Goal: Information Seeking & Learning: Learn about a topic

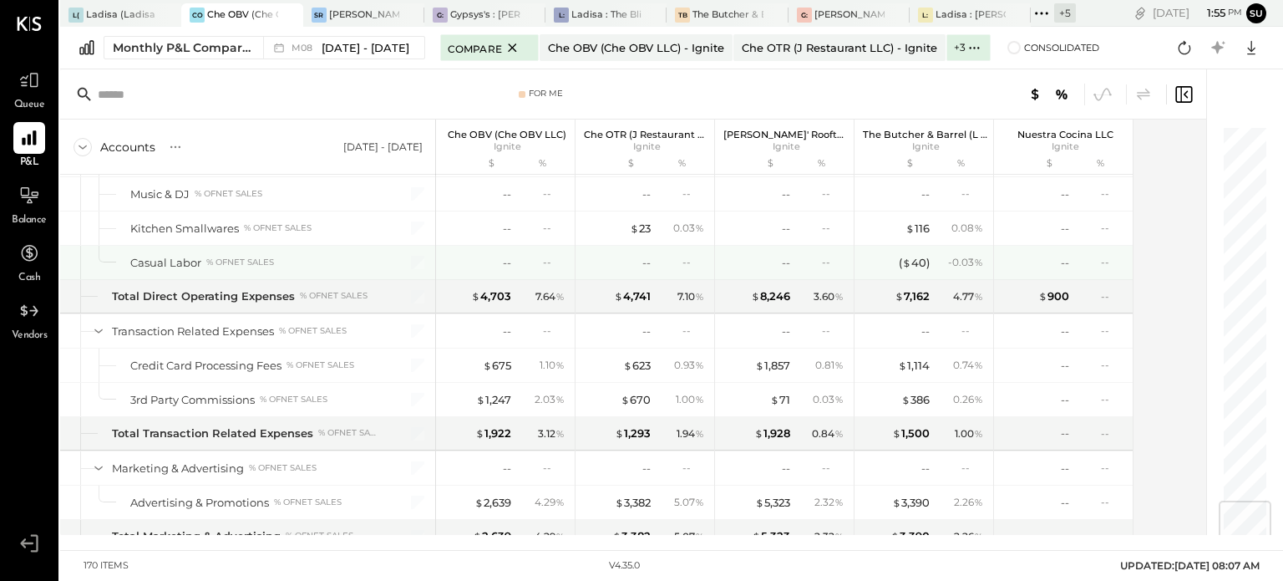
scroll to position [3178, 0]
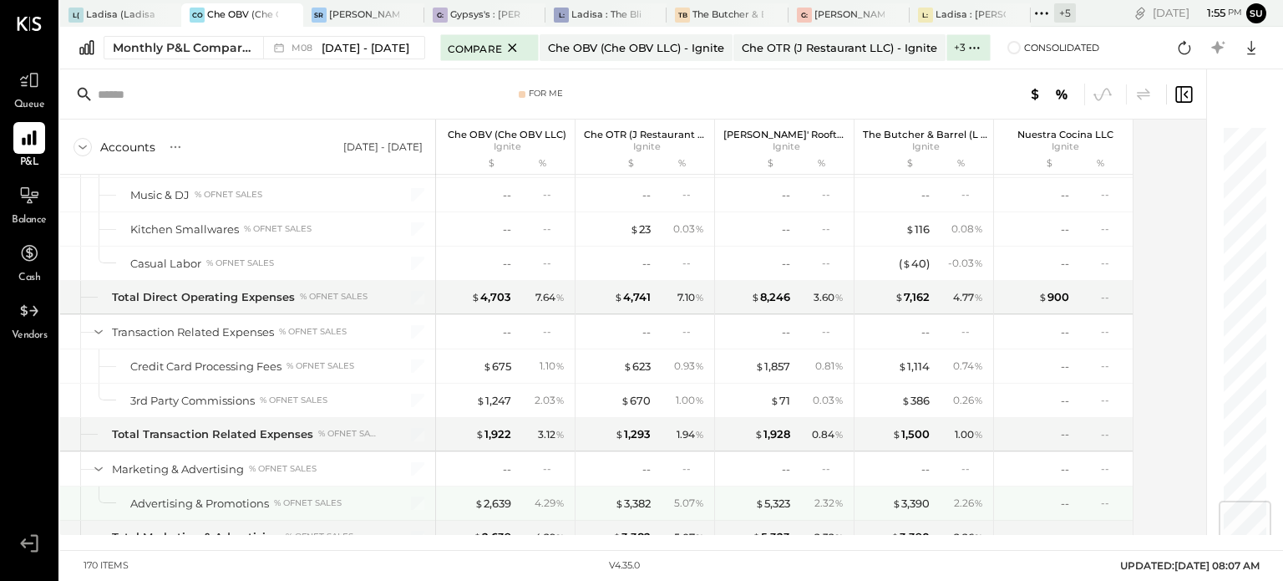
click at [354, 496] on div "Advertising & Promotions % of NET SALES" at bounding box center [254, 504] width 249 height 16
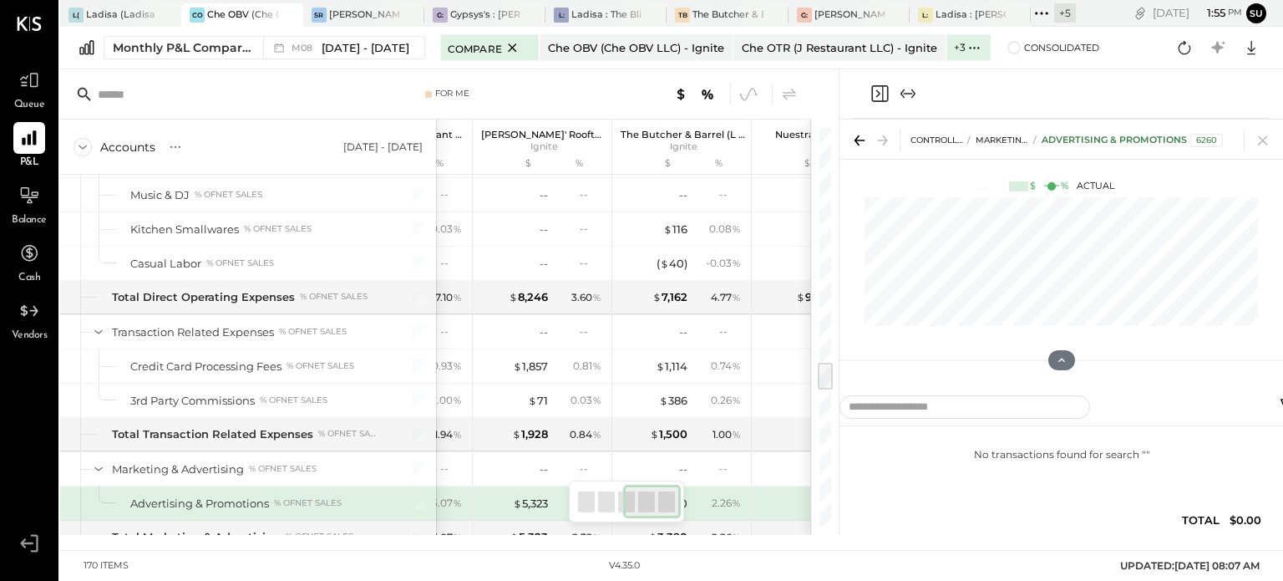
scroll to position [0, 322]
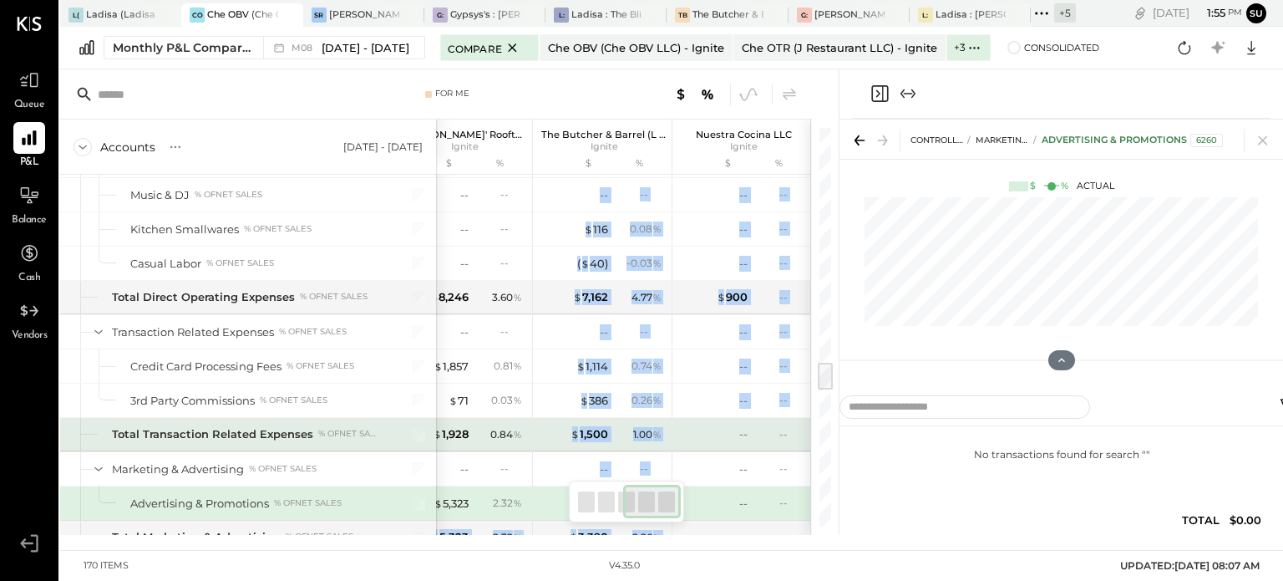
drag, startPoint x: 526, startPoint y: 497, endPoint x: 712, endPoint y: 434, distance: 196.1
click at [712, 434] on div "-- --" at bounding box center [743, 434] width 125 height 33
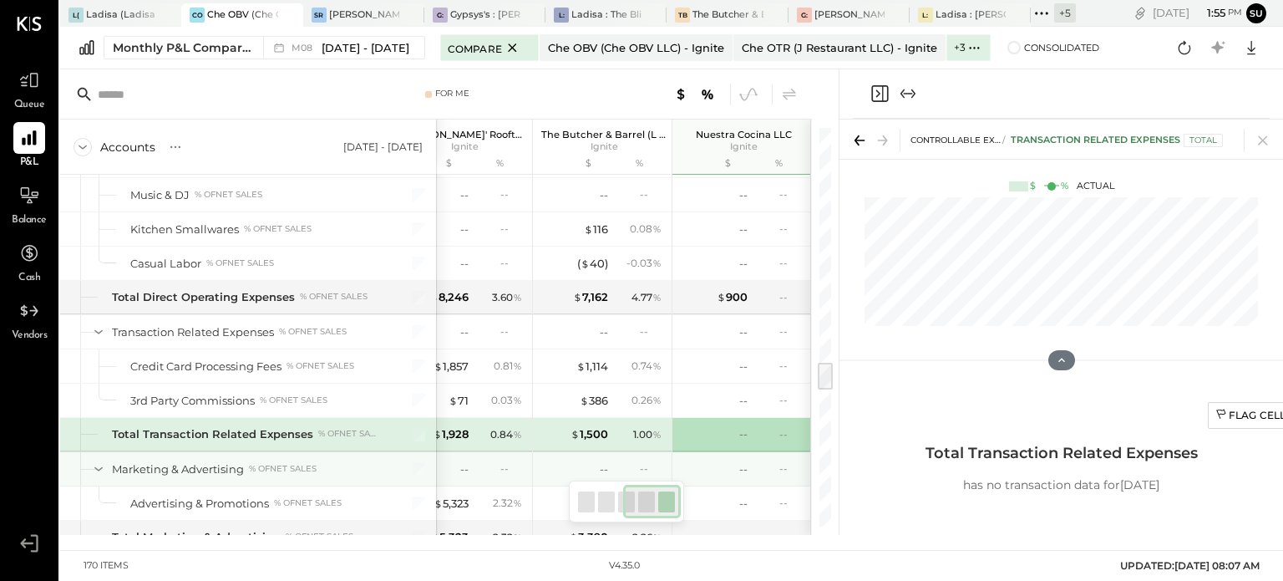
click at [795, 461] on div "--" at bounding box center [791, 468] width 22 height 14
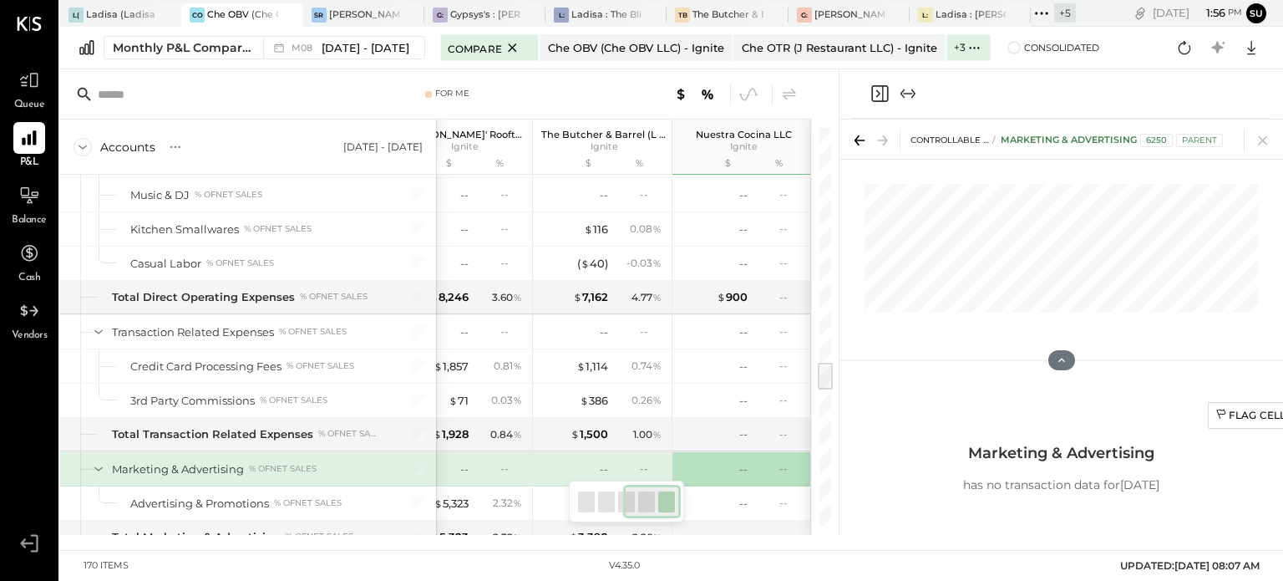
click at [862, 487] on div "Flag Cell Marketing & Advertising has no transaction data for [DATE]" at bounding box center [1062, 467] width 485 height 151
click at [1263, 141] on icon at bounding box center [1262, 140] width 9 height 9
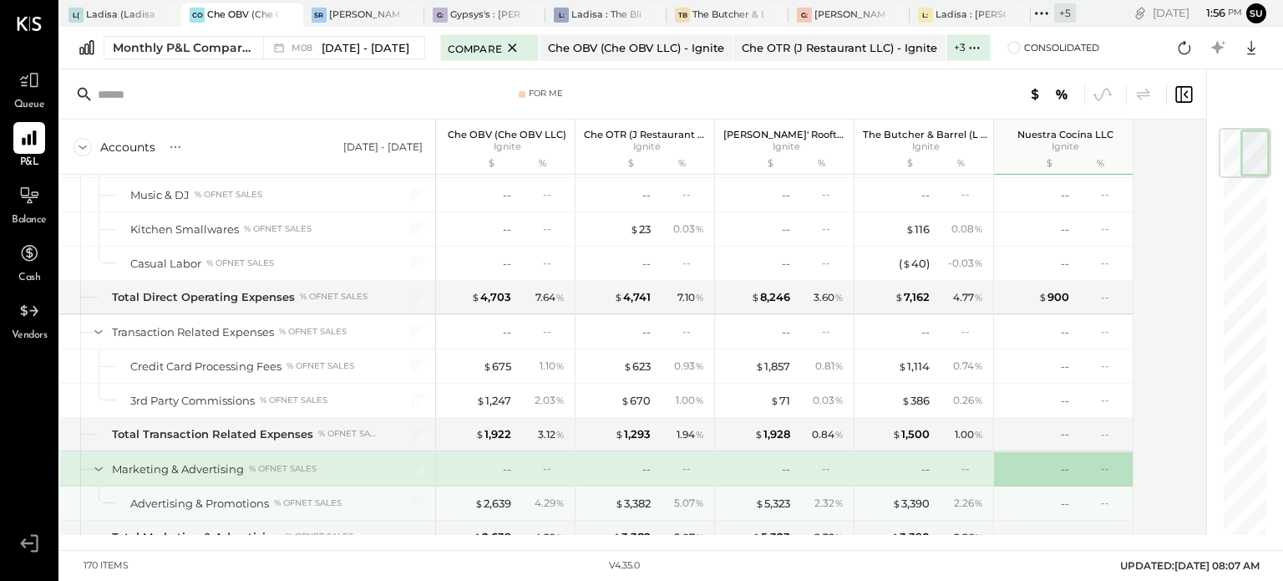
click at [348, 496] on div "Advertising & Promotions % of NET SALES" at bounding box center [254, 504] width 249 height 16
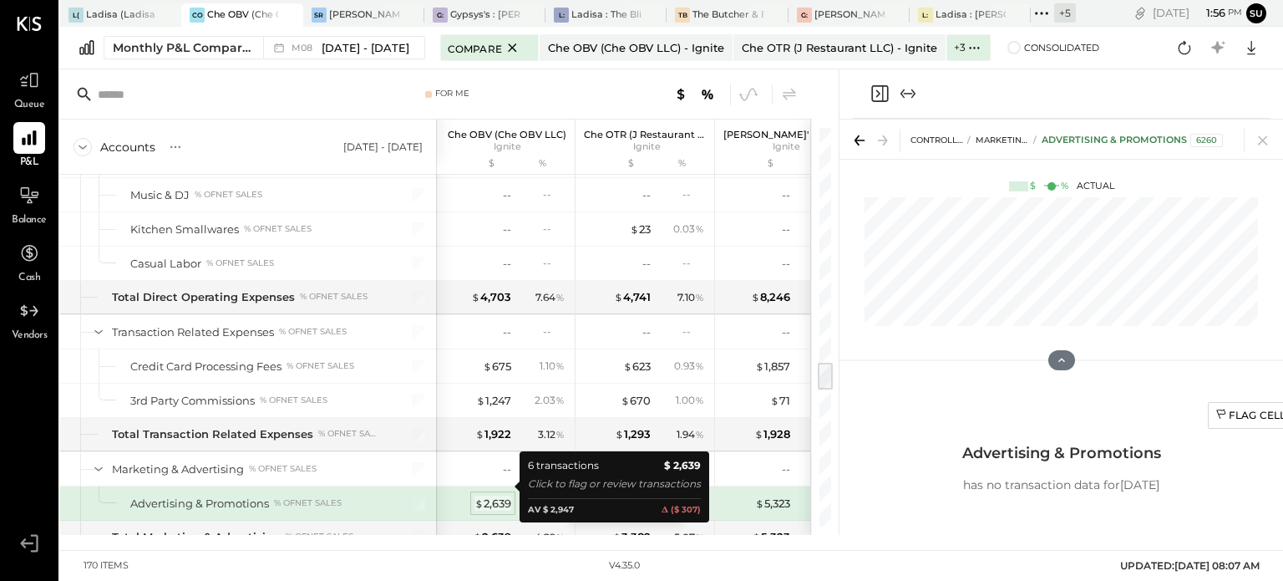
click at [479, 496] on span "$" at bounding box center [479, 502] width 9 height 13
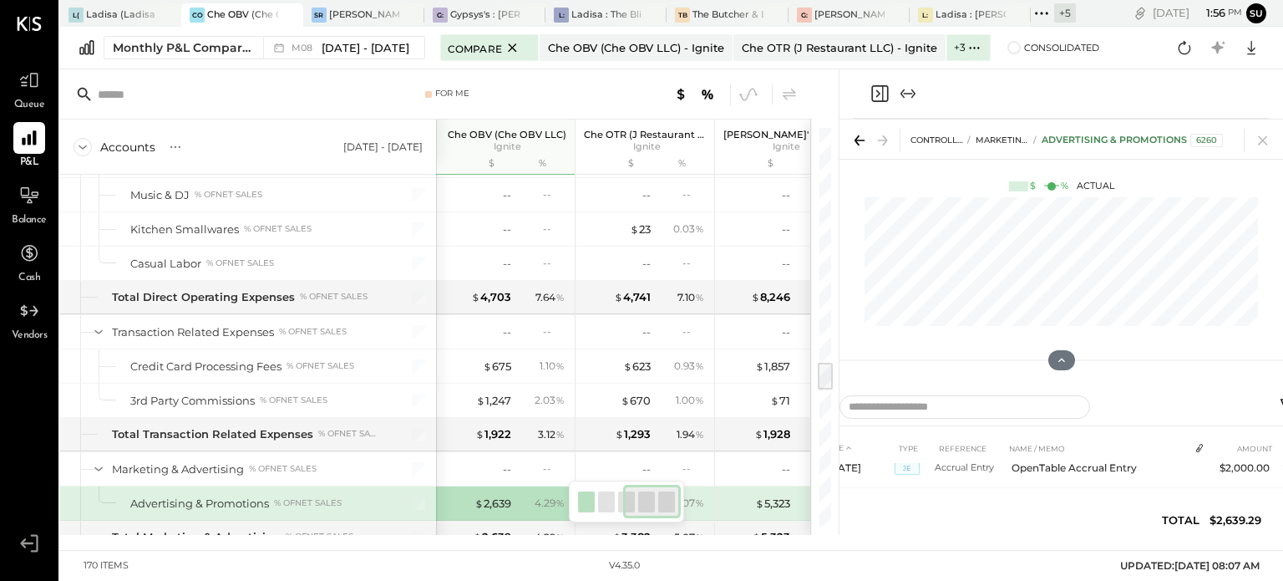
scroll to position [321, 0]
click at [689, 496] on div "5.07 %" at bounding box center [689, 503] width 30 height 15
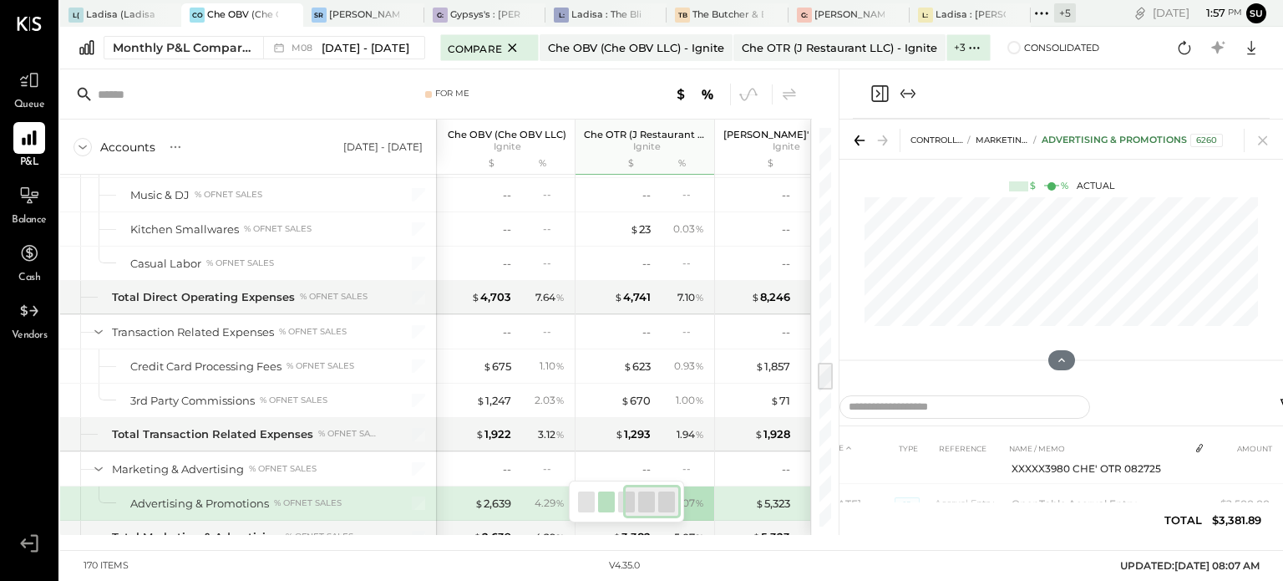
scroll to position [283, 0]
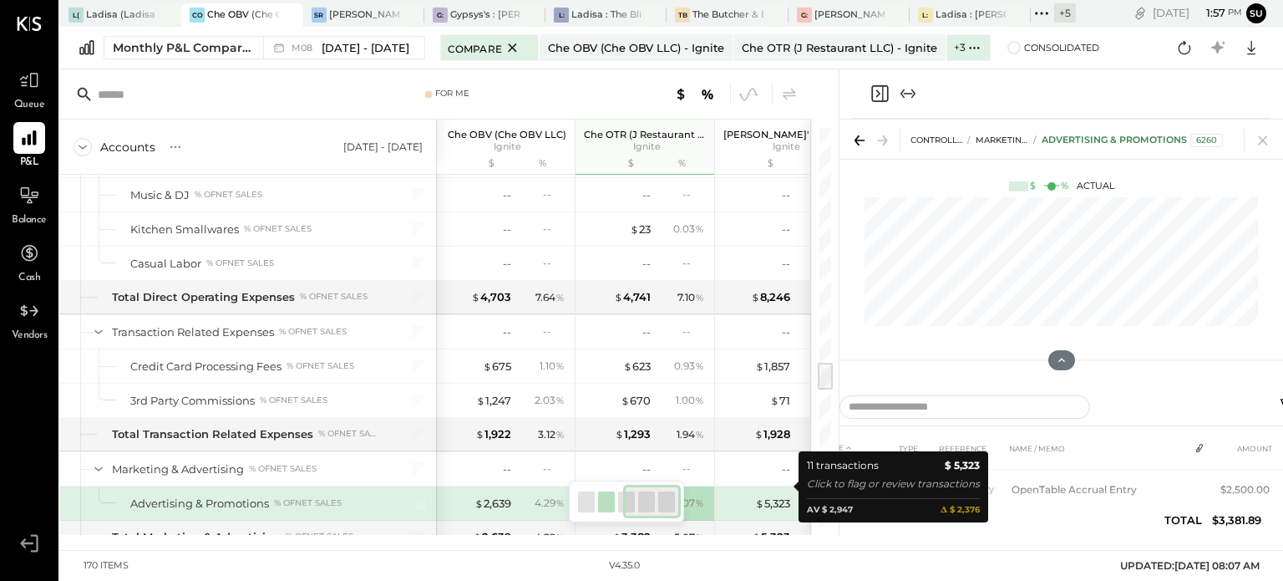
click at [751, 496] on div "$ 5,323" at bounding box center [757, 504] width 67 height 16
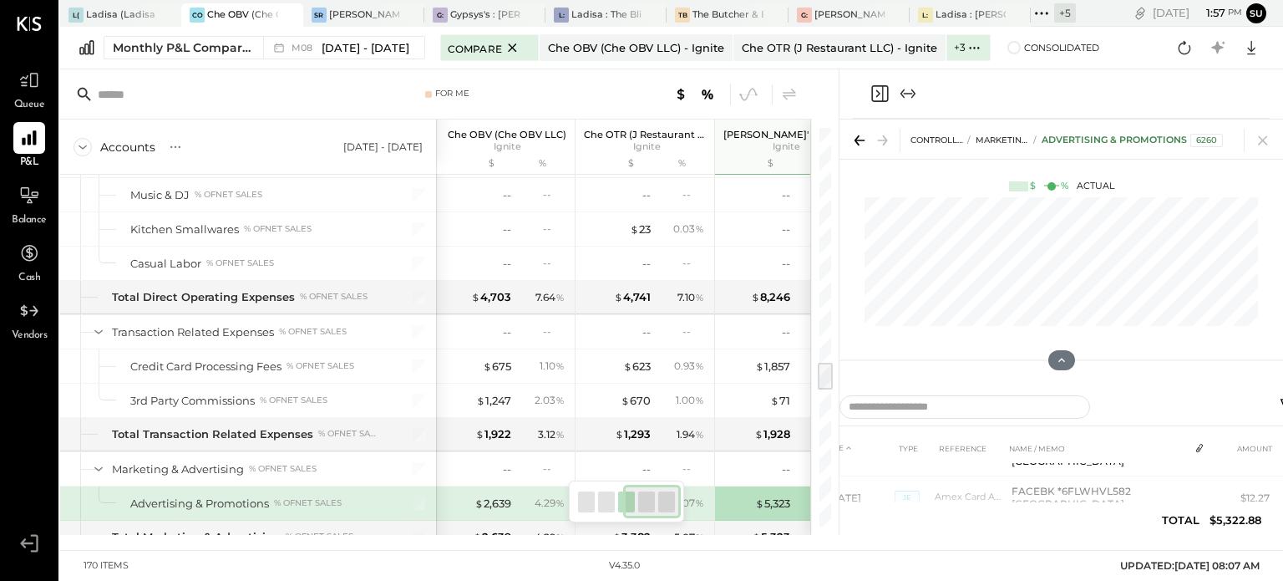
scroll to position [381, 0]
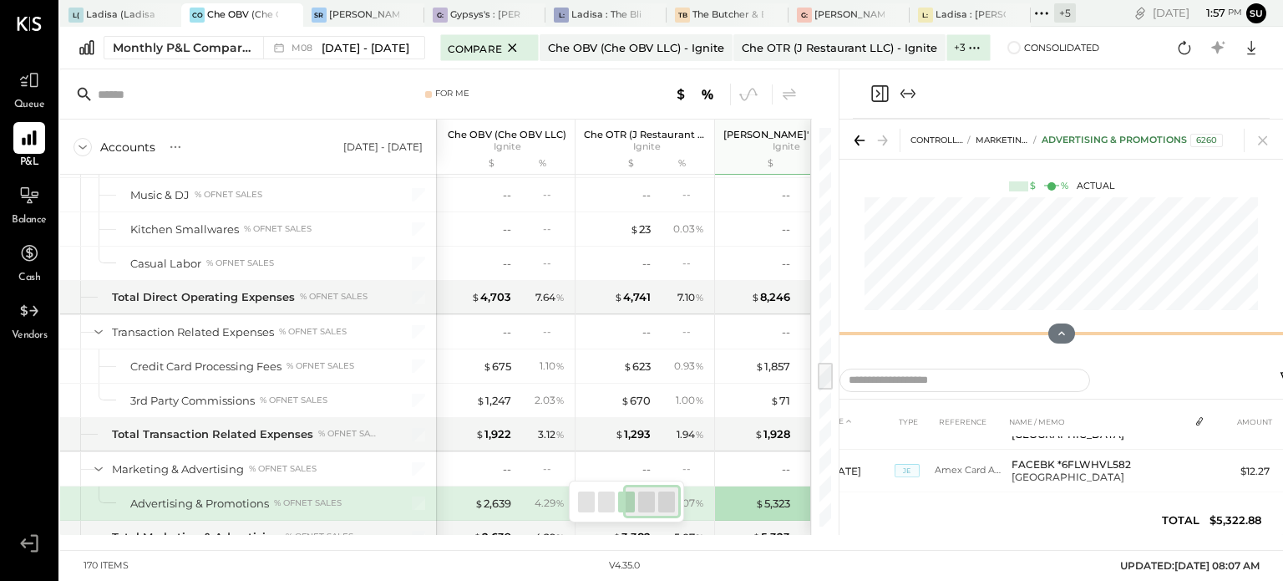
drag, startPoint x: 1057, startPoint y: 363, endPoint x: 1055, endPoint y: 327, distance: 36.9
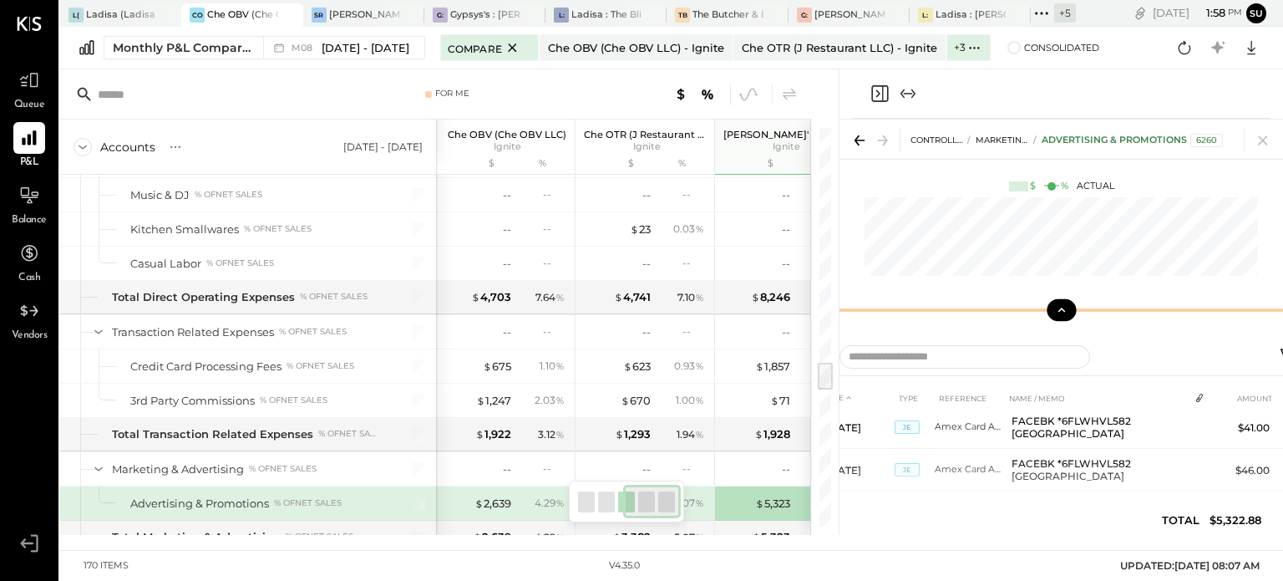
scroll to position [503, 0]
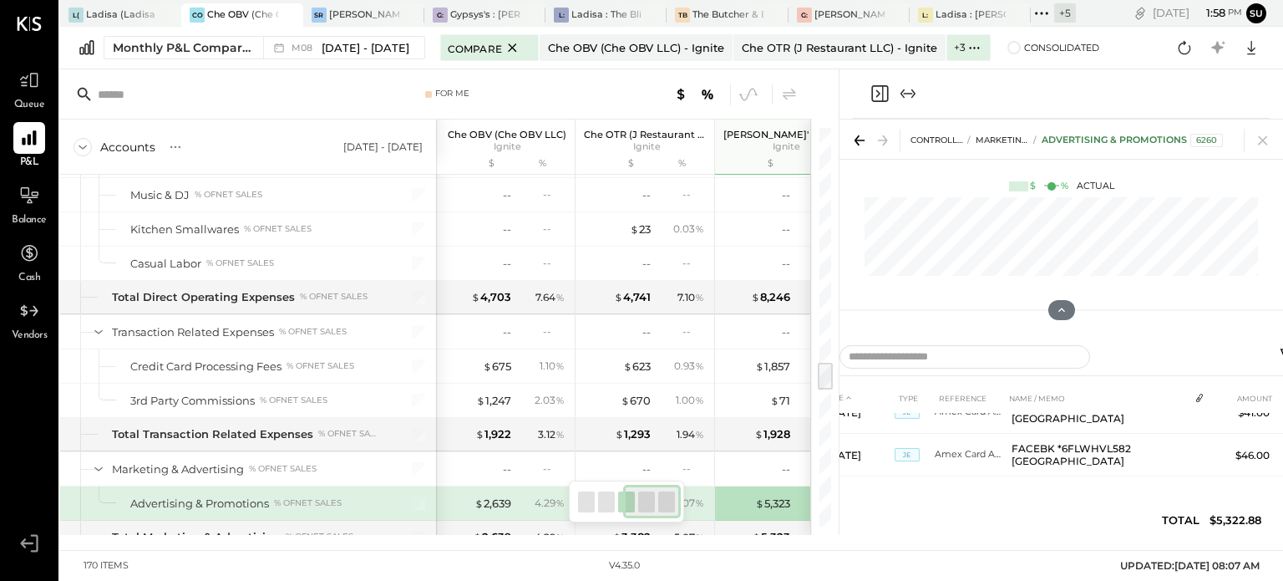
drag, startPoint x: 1064, startPoint y: 317, endPoint x: 943, endPoint y: 485, distance: 207.8
click at [943, 485] on div "DATE TYPE REFERENCE NAME / MEMO AMOUNT [DATE] Bill 1825828 Spectrio $52.39 [DAT…" at bounding box center [1062, 463] width 485 height 160
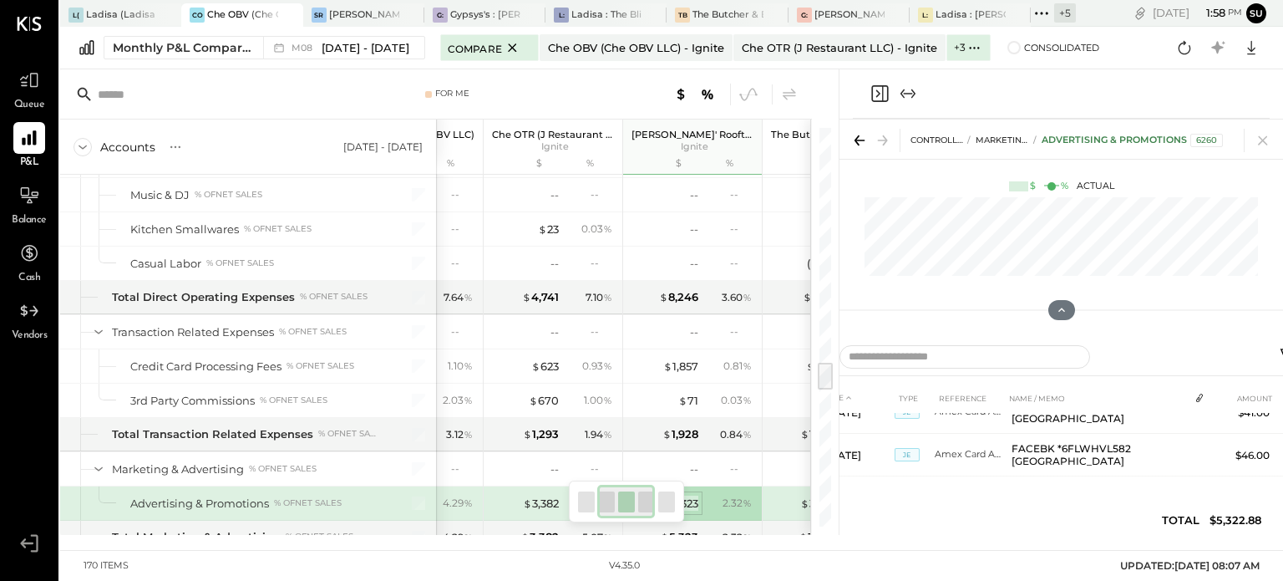
scroll to position [0, 156]
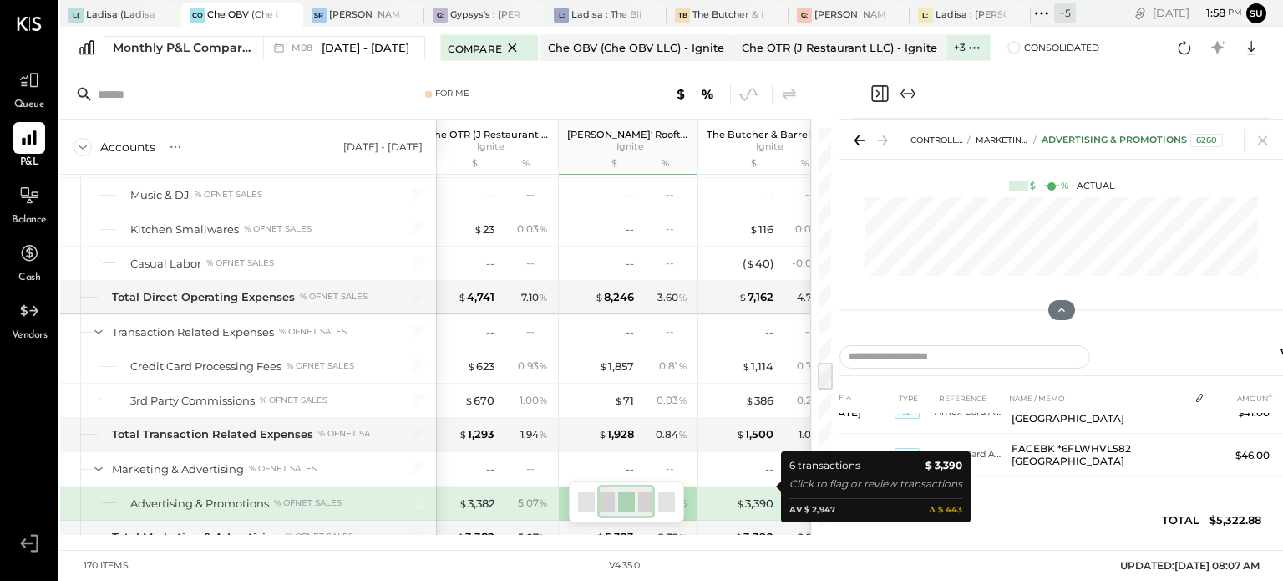
click at [770, 496] on div "$ 3,390" at bounding box center [755, 504] width 38 height 16
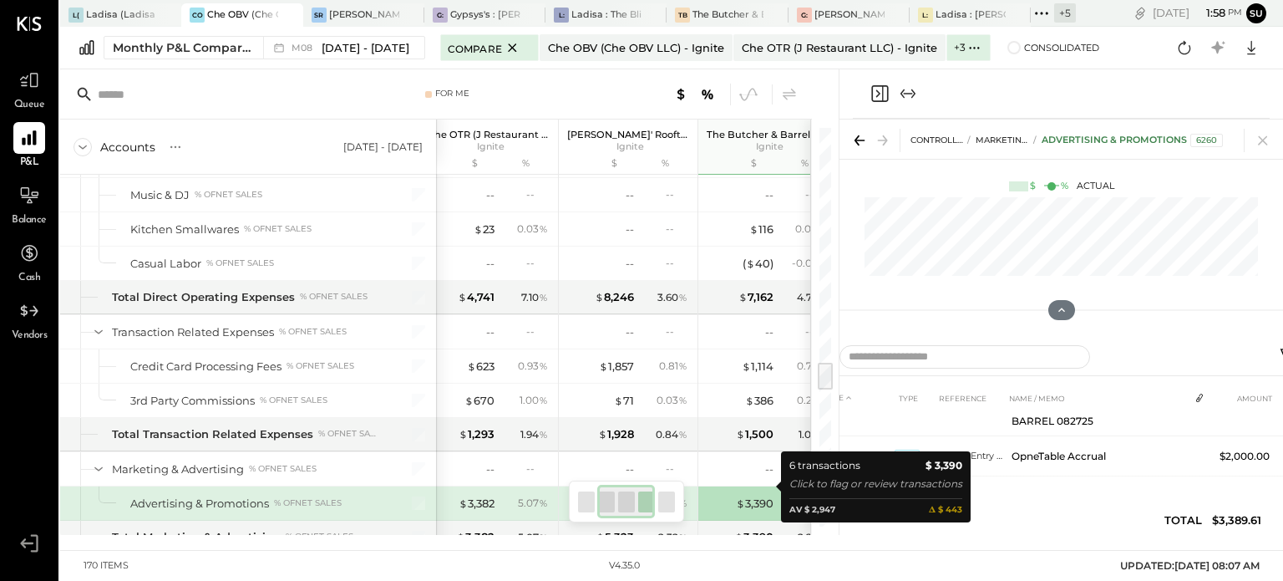
scroll to position [289, 0]
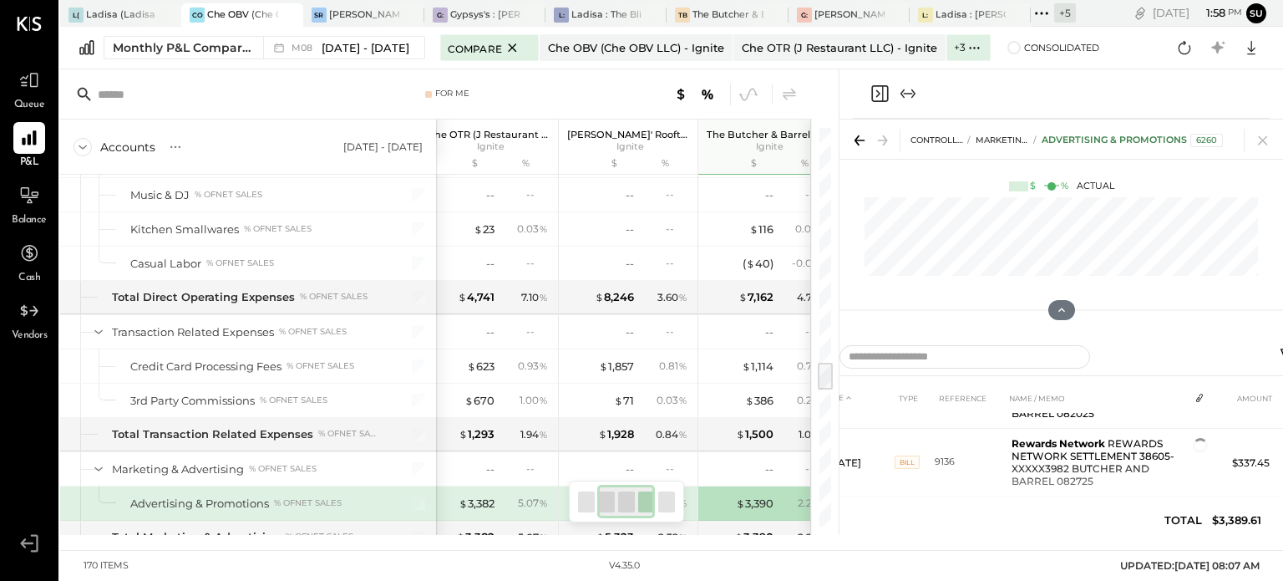
scroll to position [228, 0]
click at [690, 496] on div "2.32 %" at bounding box center [665, 503] width 54 height 15
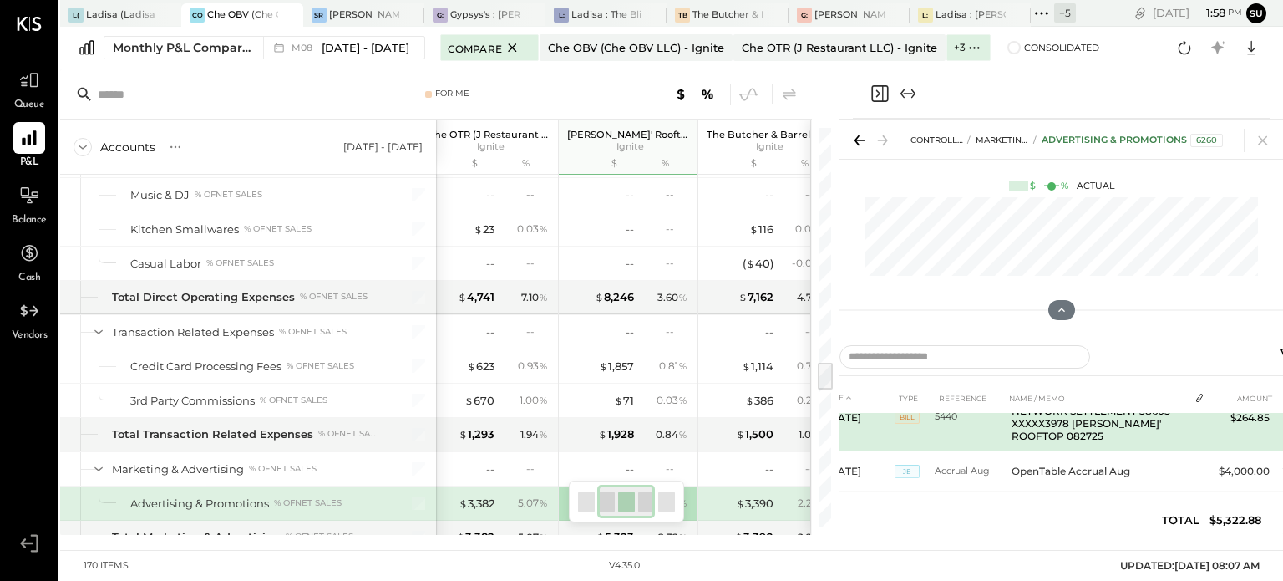
scroll to position [270, 0]
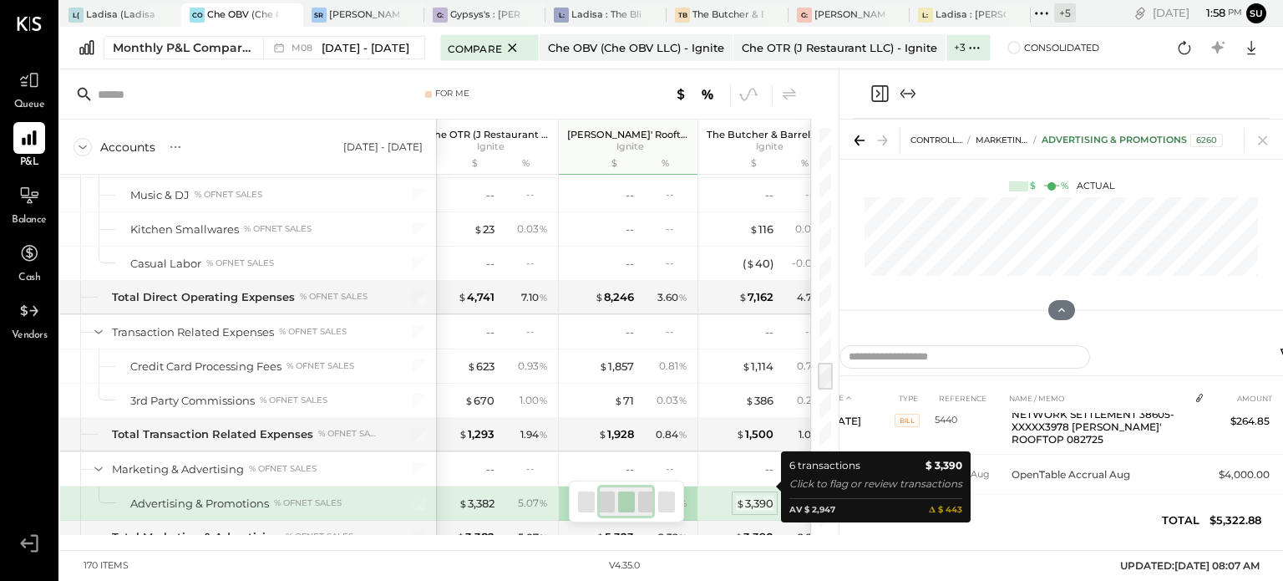
click at [770, 496] on div "$ 3,390" at bounding box center [755, 504] width 38 height 16
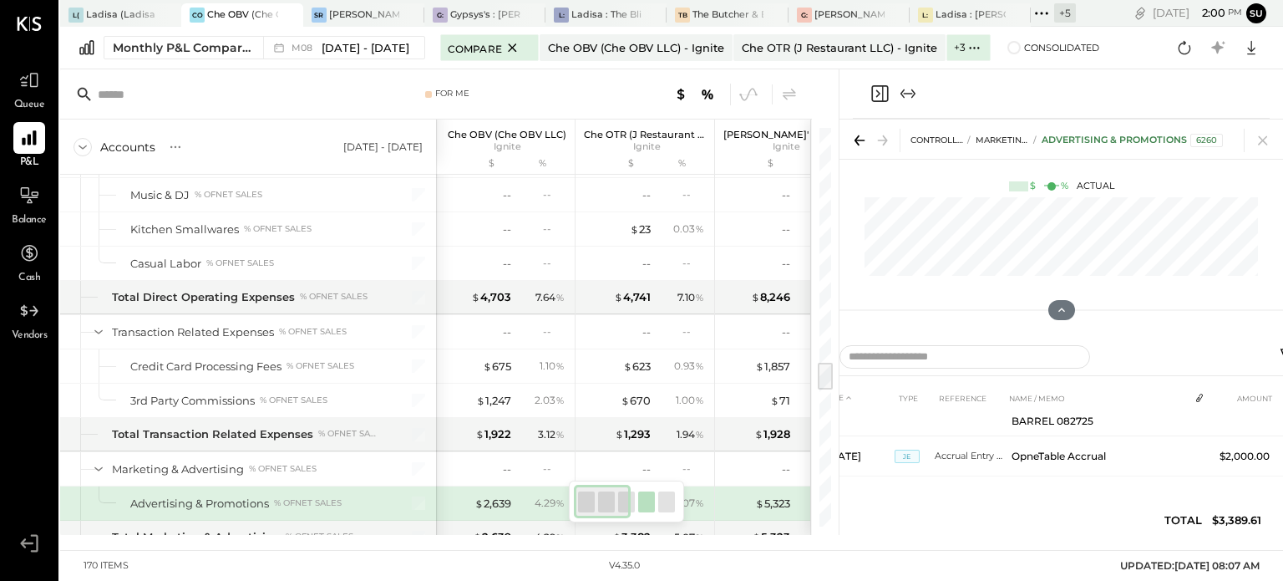
click at [917, 495] on div "DATE TYPE REFERENCE NAME / MEMO AMOUNT [DATE] Bill 1825825 Spectrio $52.39 [DAT…" at bounding box center [1062, 463] width 485 height 160
click at [320, 46] on div "M08 [DATE] - [DATE]" at bounding box center [351, 48] width 118 height 16
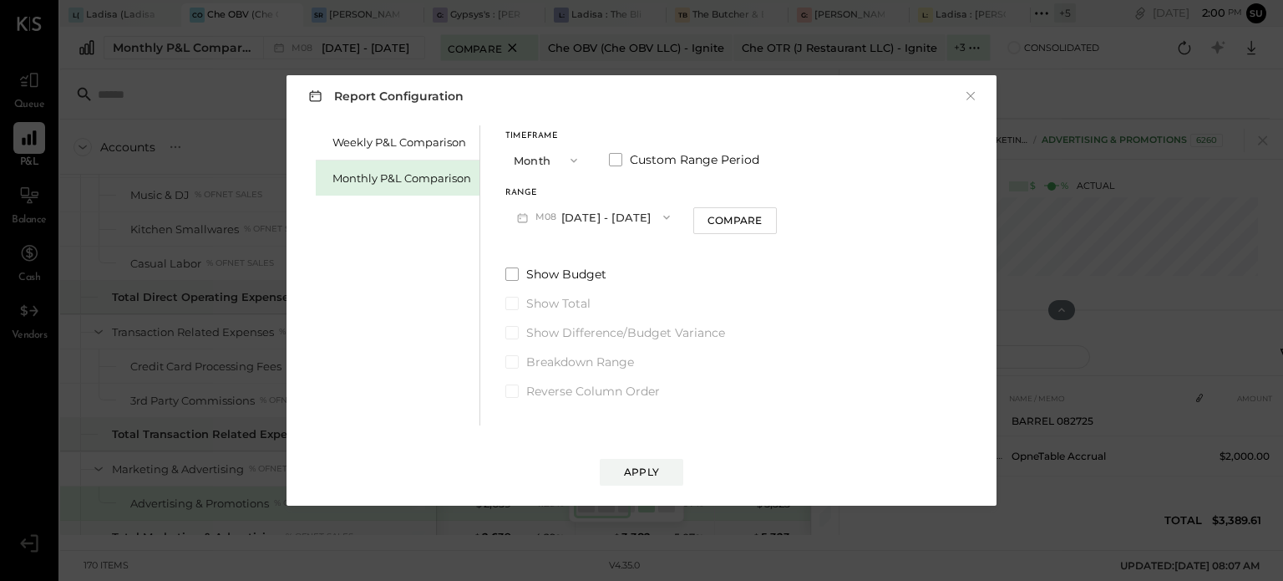
click at [660, 216] on icon "button" at bounding box center [666, 217] width 13 height 13
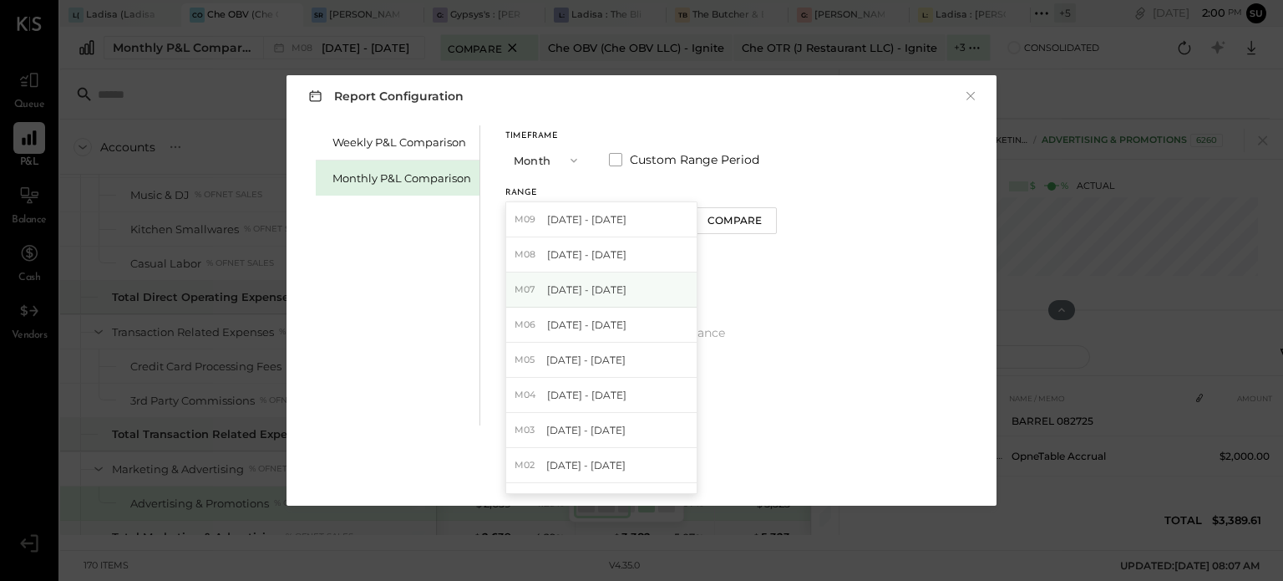
click at [612, 288] on span "[DATE] - [DATE]" at bounding box center [586, 289] width 79 height 14
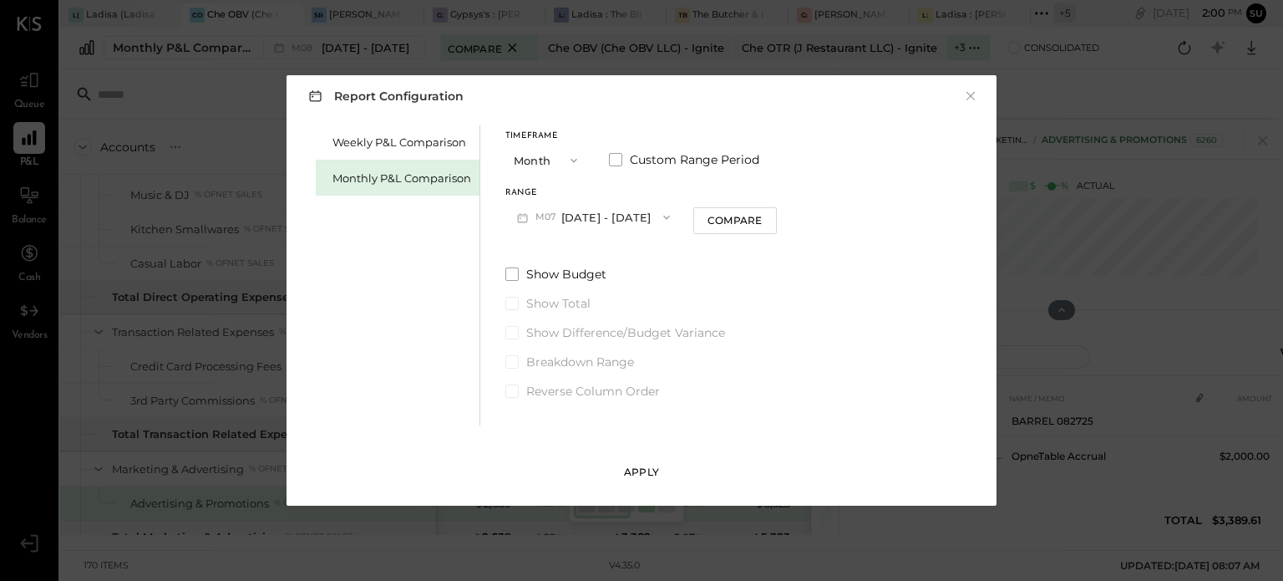
click at [628, 480] on button "Apply" at bounding box center [642, 472] width 84 height 27
click at [643, 467] on div "-- --" at bounding box center [646, 468] width 125 height 33
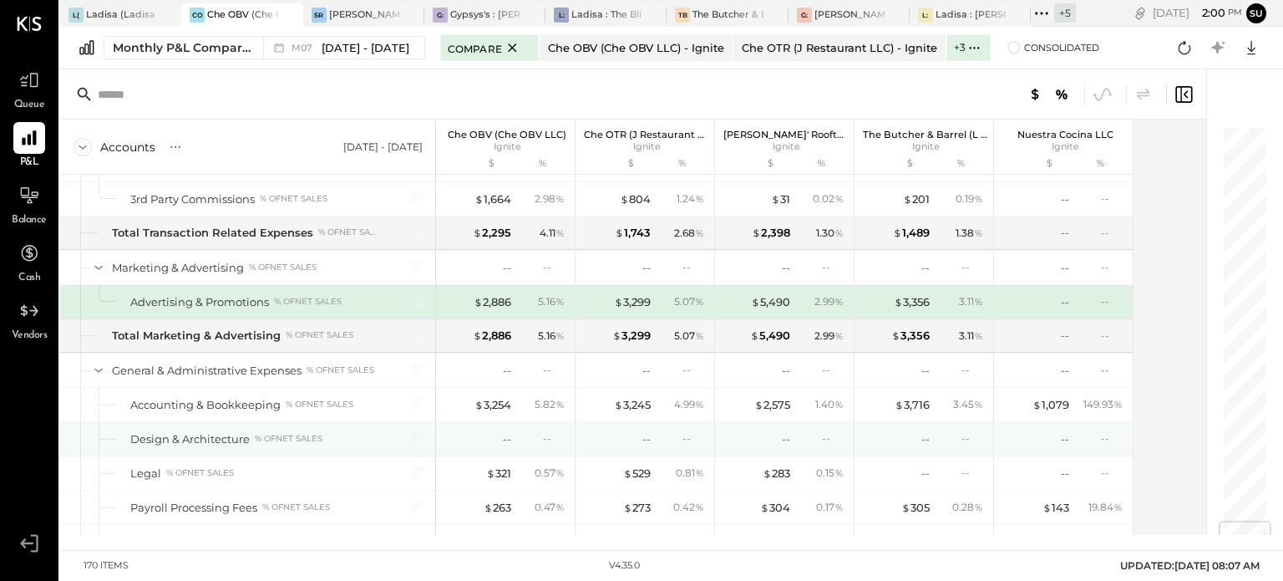
scroll to position [3349, 0]
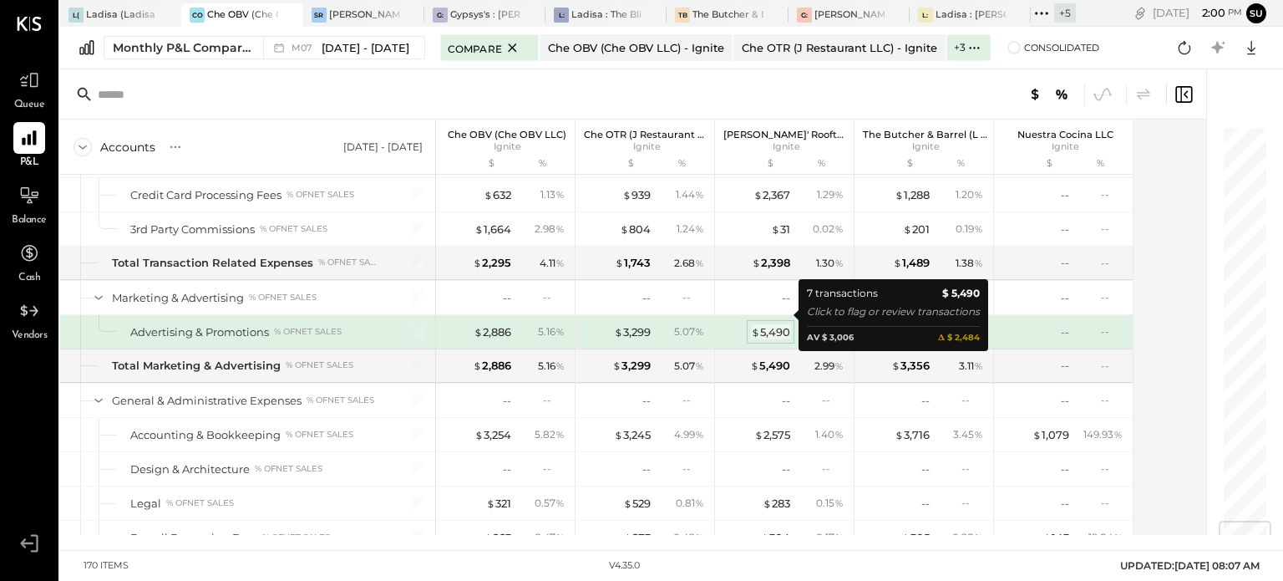
click at [773, 324] on div "$ 5,490" at bounding box center [770, 332] width 39 height 16
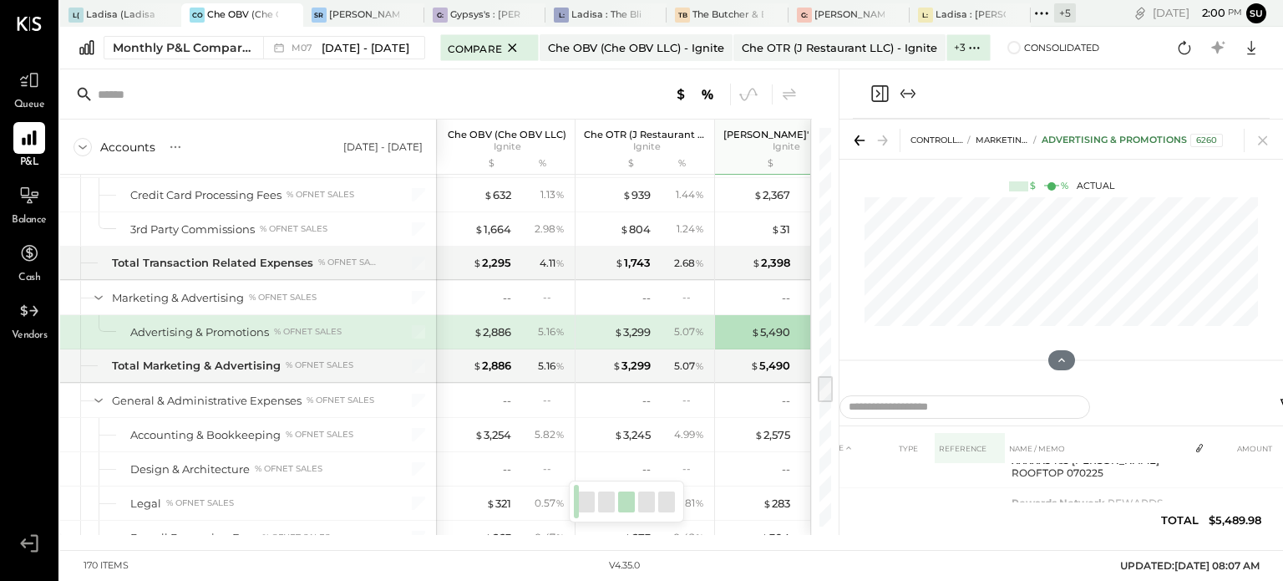
scroll to position [86, 0]
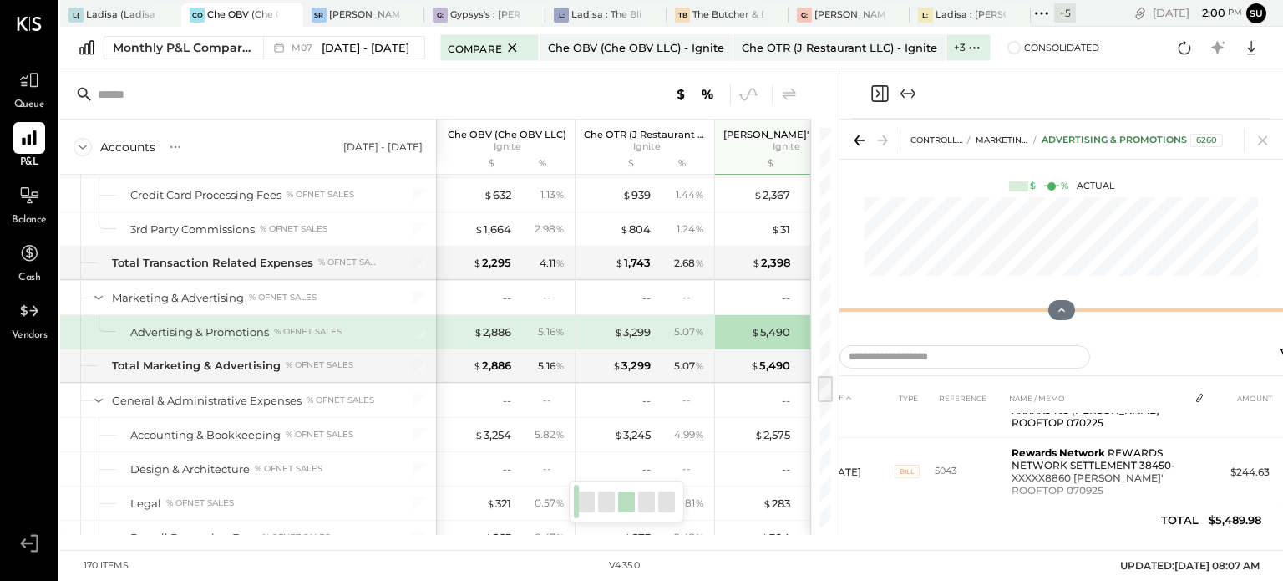
drag, startPoint x: 1065, startPoint y: 357, endPoint x: 1055, endPoint y: 180, distance: 176.6
click at [1055, 180] on div "CONTROLLABLE EXPENSES Marketing & Advertising Advertising & Promotions 6260 $ %…" at bounding box center [1062, 226] width 444 height 214
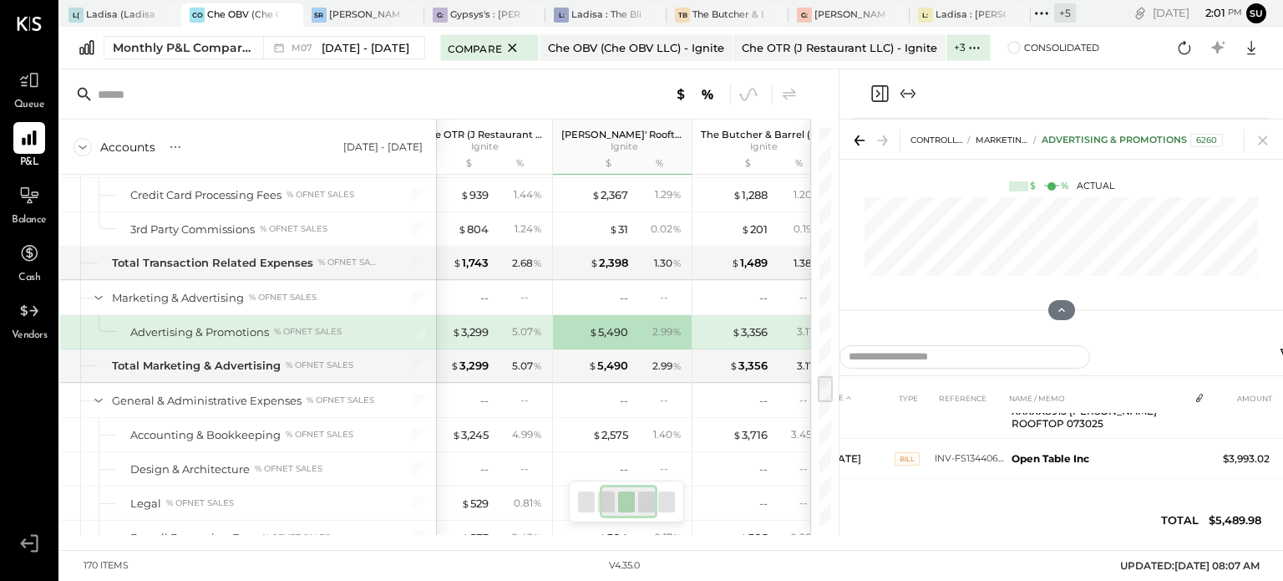
scroll to position [0, 174]
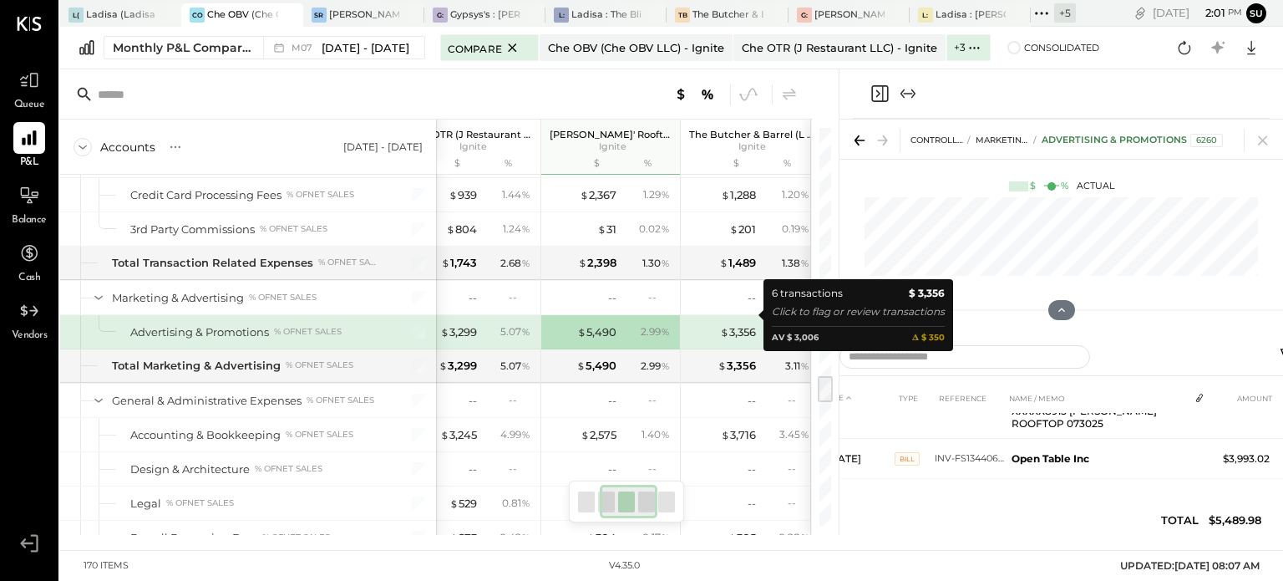
click at [715, 324] on div "$ 3,356" at bounding box center [722, 332] width 67 height 16
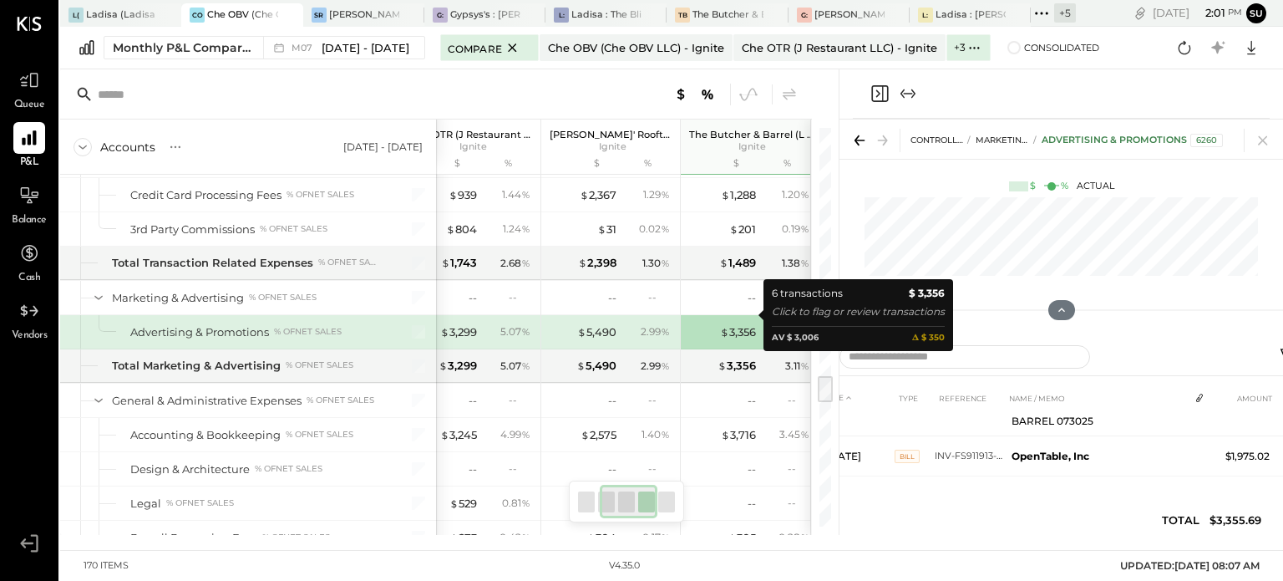
scroll to position [318, 0]
click at [715, 324] on div "$ 3,356" at bounding box center [722, 332] width 67 height 16
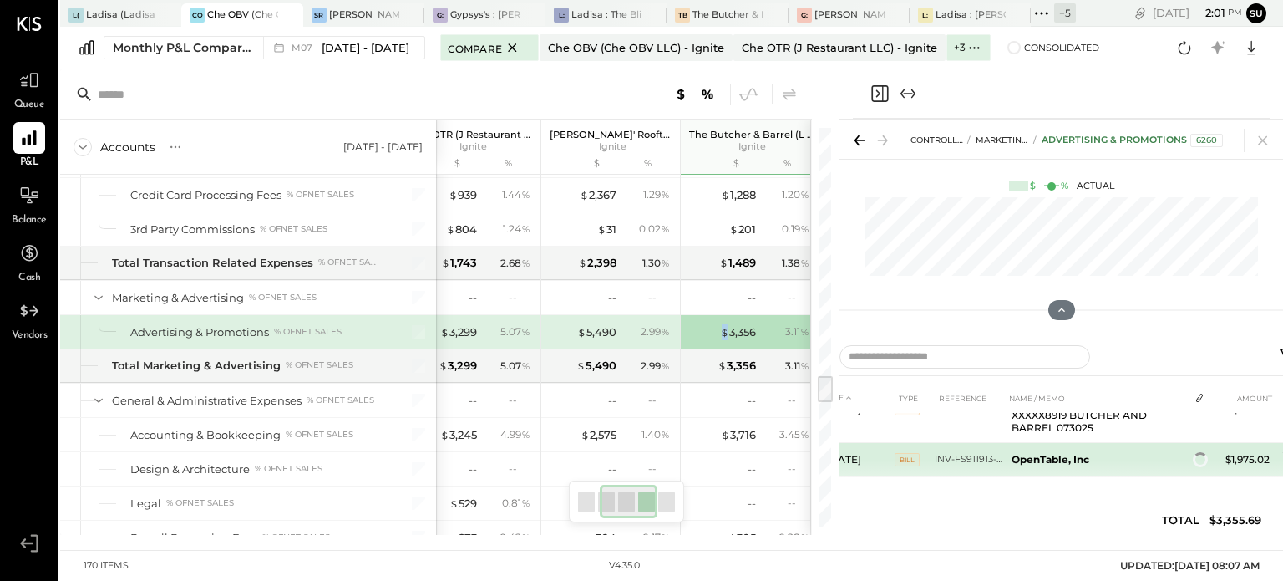
scroll to position [318, 0]
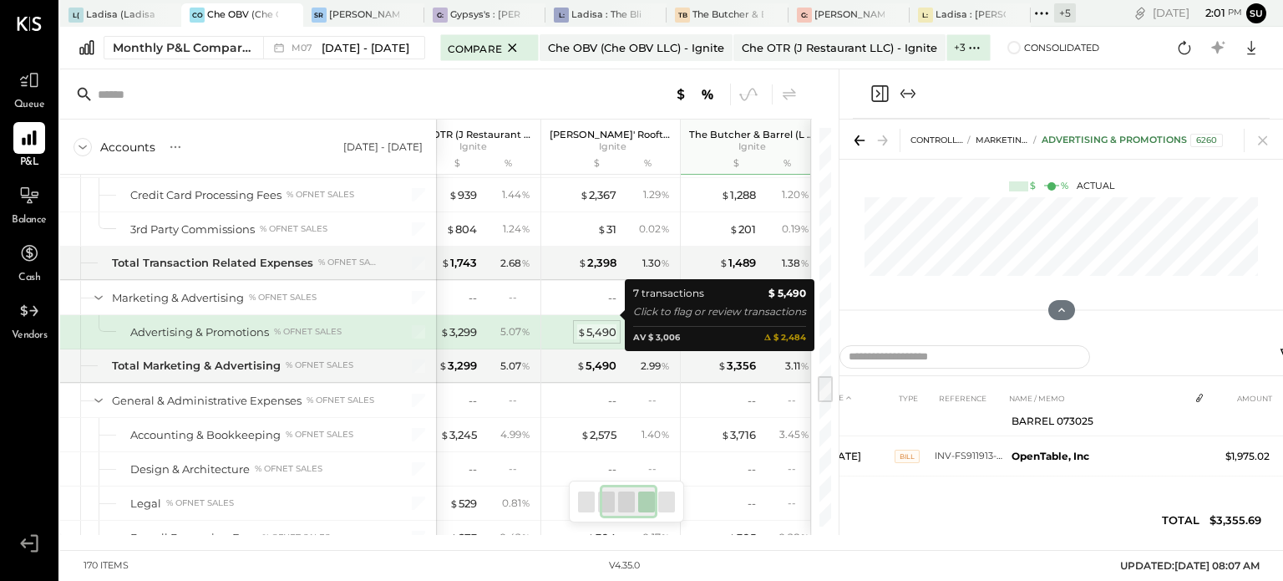
click at [605, 324] on div "$ 5,490" at bounding box center [596, 332] width 39 height 16
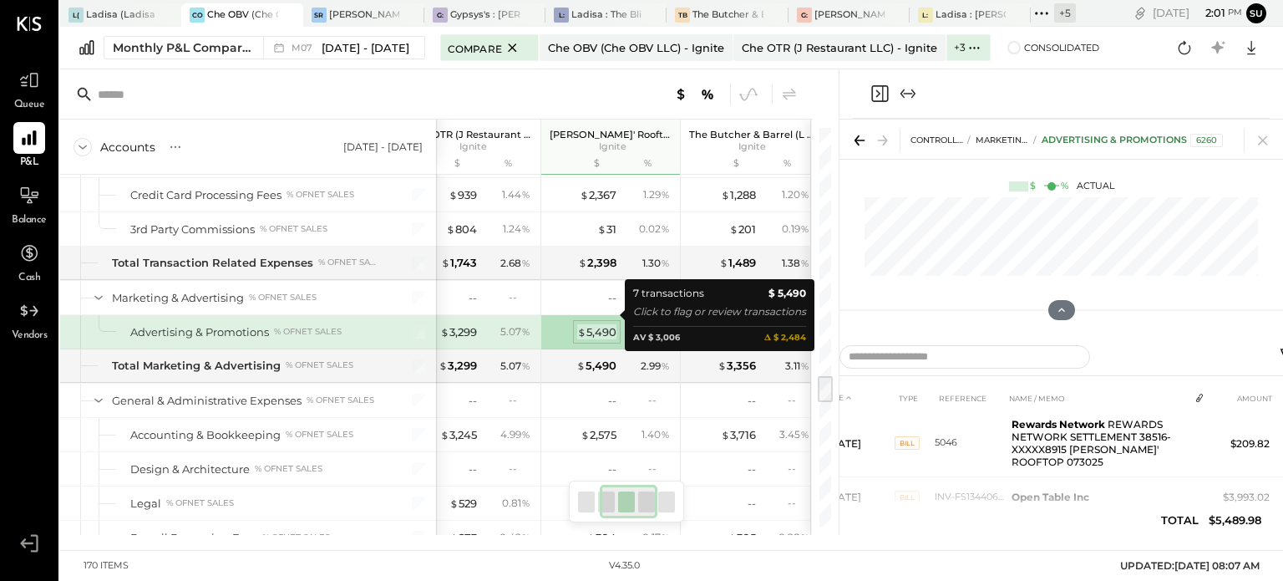
scroll to position [356, 0]
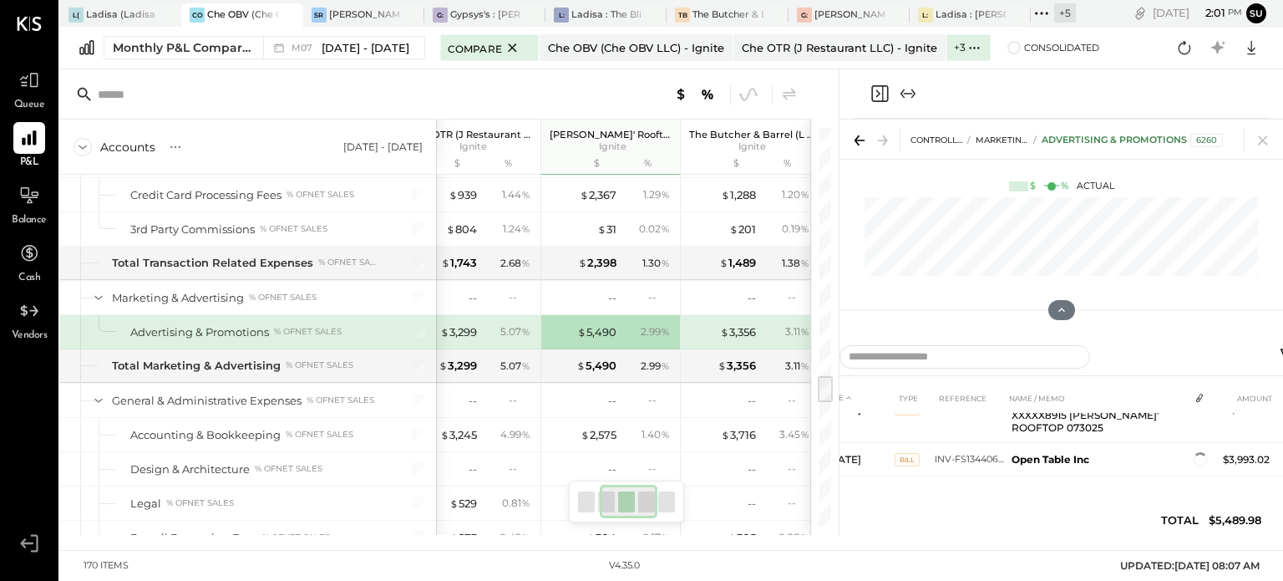
scroll to position [356, 0]
click at [1264, 145] on icon at bounding box center [1263, 140] width 23 height 23
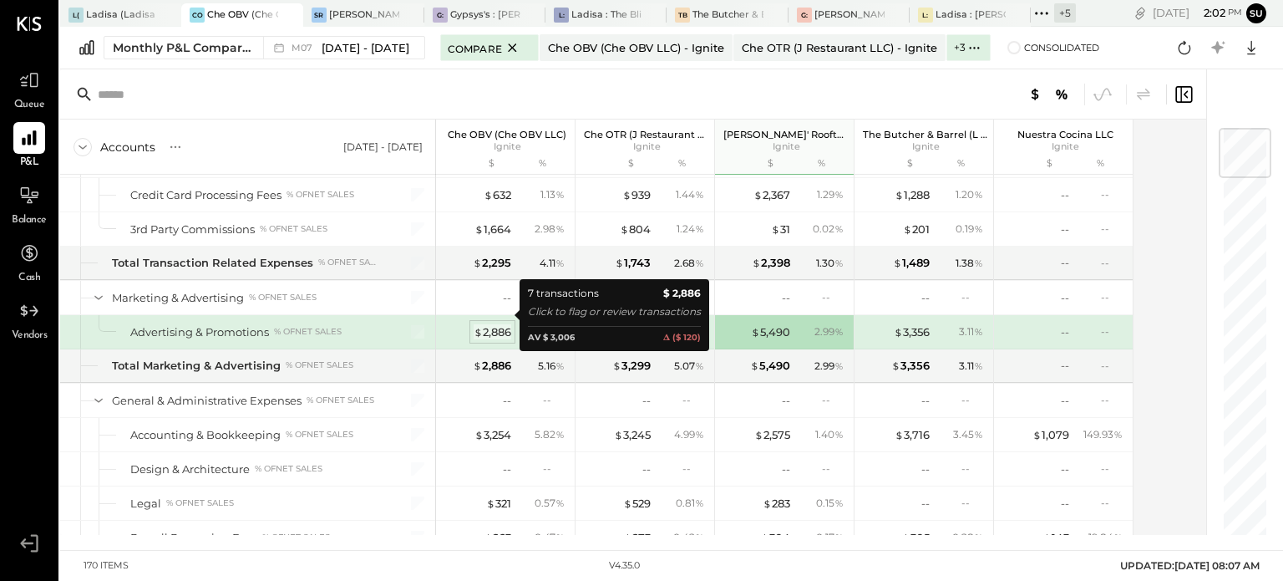
click at [481, 324] on div "$ 2,886" at bounding box center [493, 332] width 38 height 16
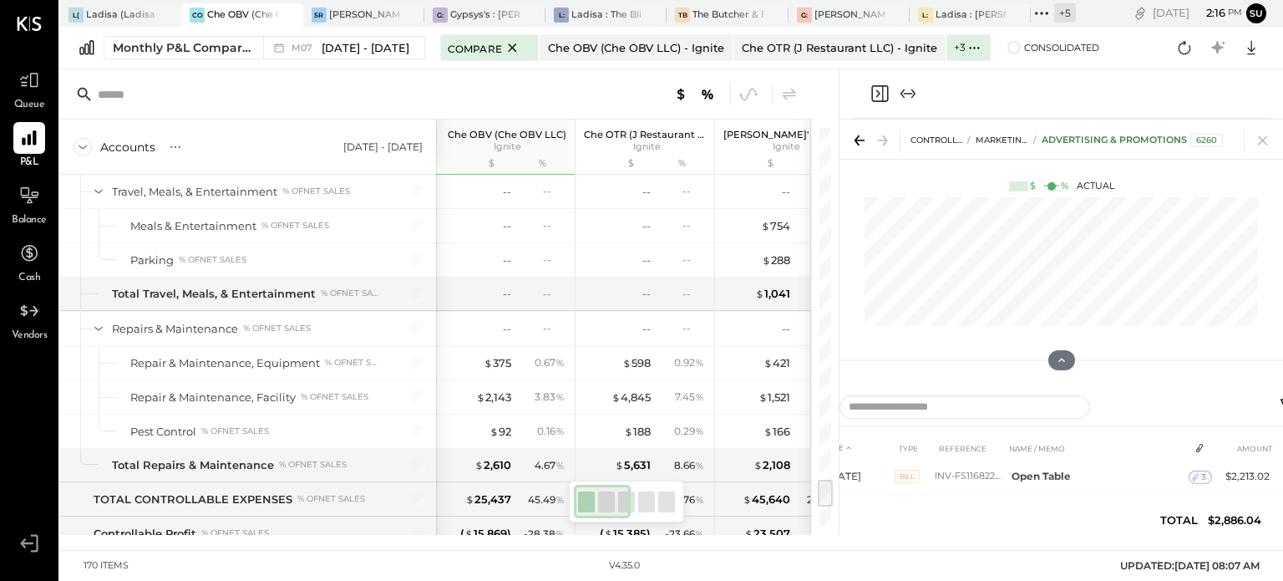
scroll to position [4753, 0]
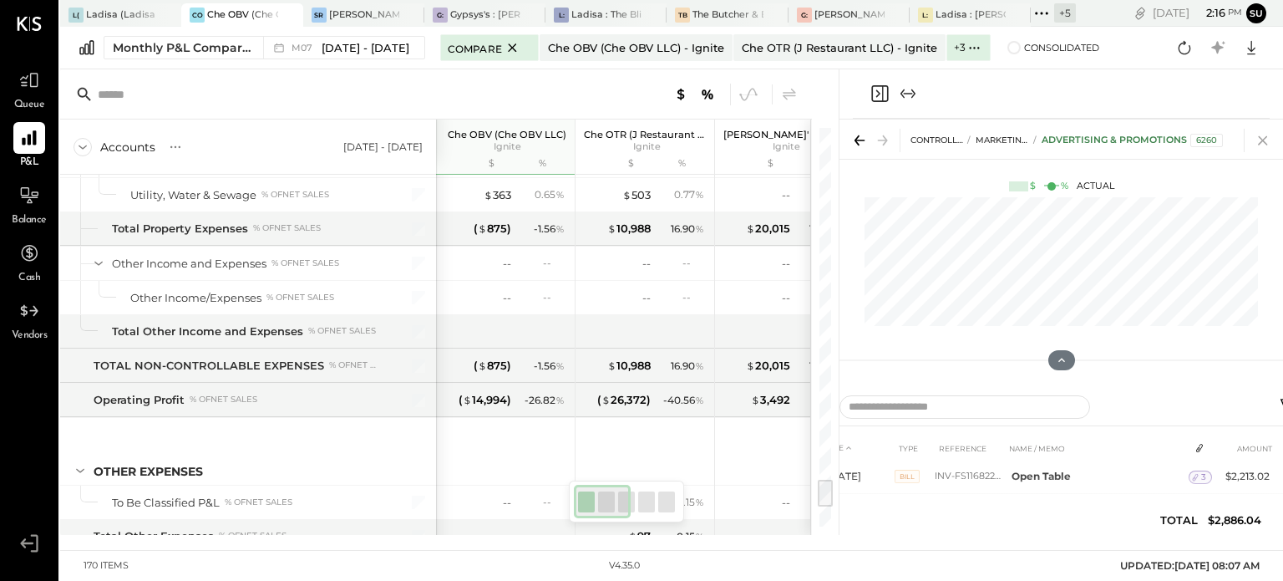
click at [1263, 141] on icon at bounding box center [1262, 140] width 9 height 9
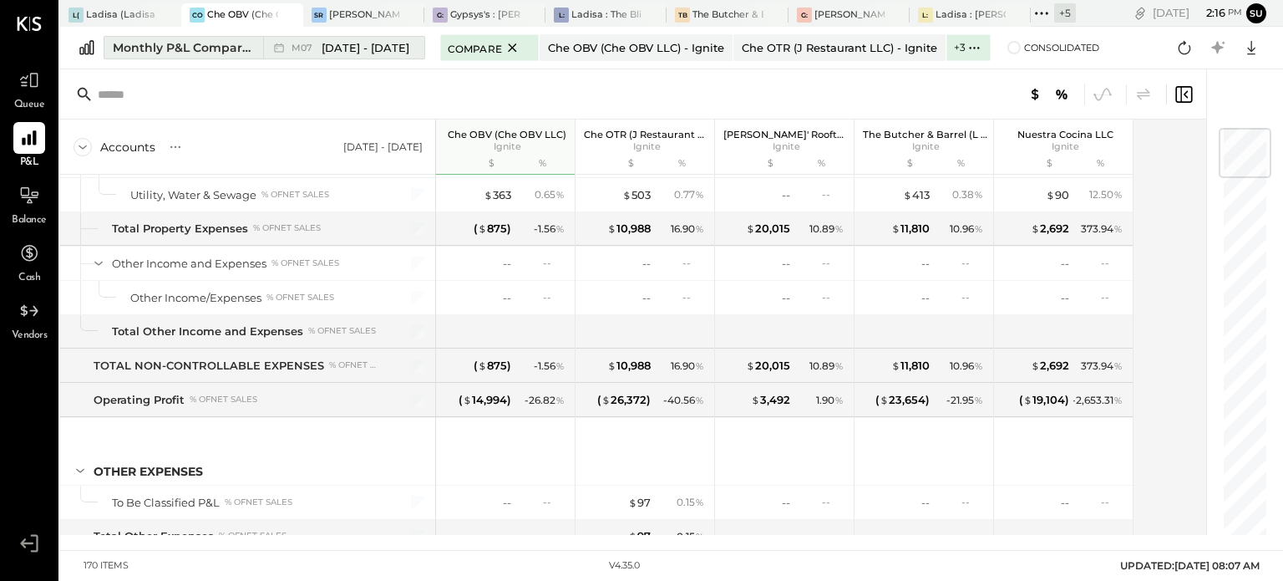
click at [338, 40] on span "[DATE] - [DATE]" at bounding box center [366, 48] width 88 height 16
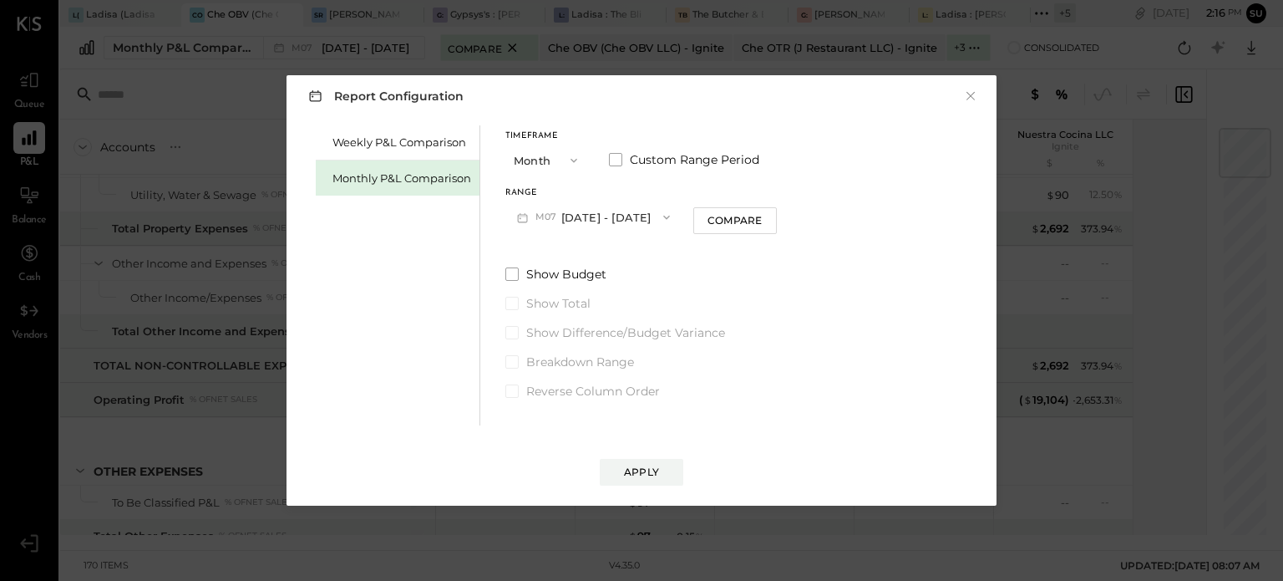
click at [660, 220] on icon "button" at bounding box center [666, 217] width 13 height 13
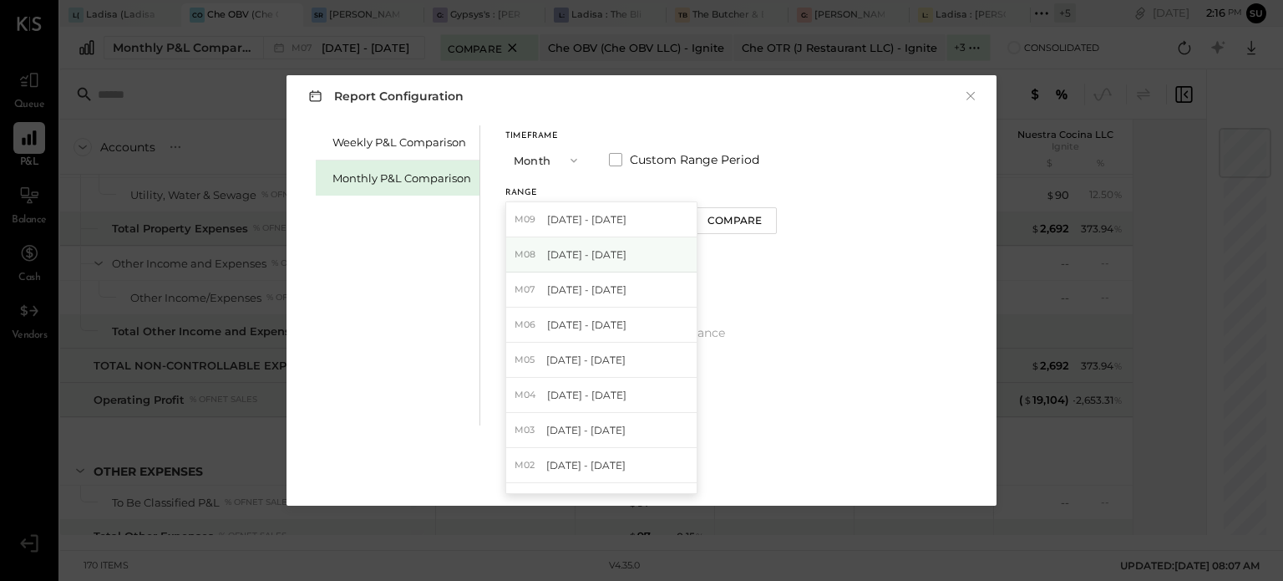
click at [595, 246] on div "M08 [DATE] - [DATE]" at bounding box center [601, 254] width 191 height 35
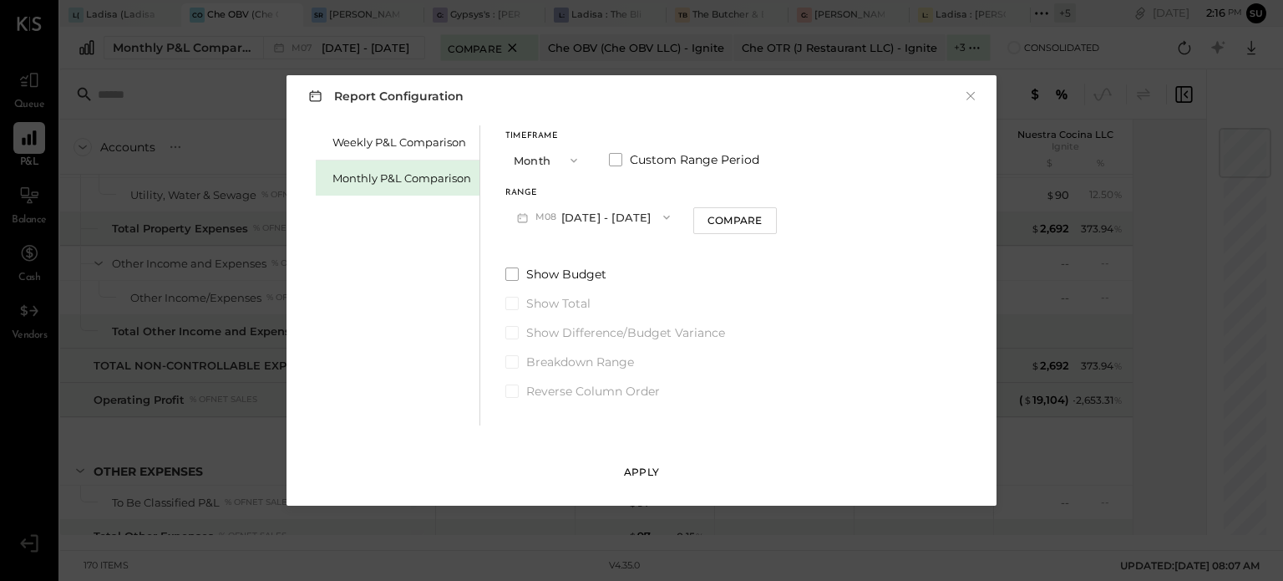
click at [638, 469] on div "Apply" at bounding box center [641, 472] width 35 height 14
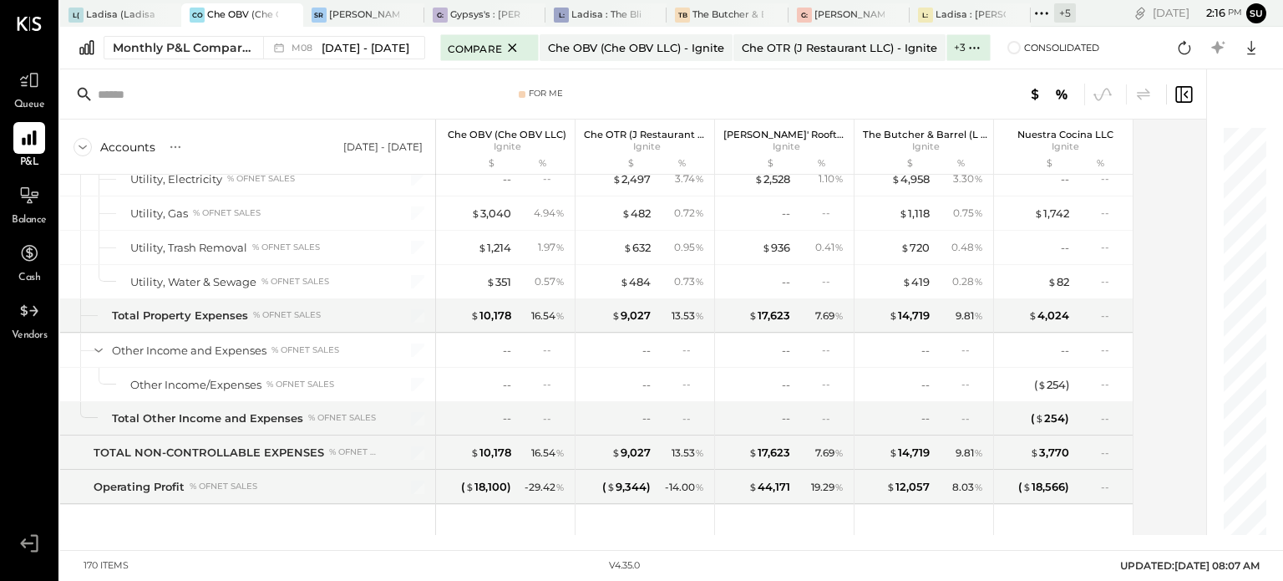
scroll to position [5027, 0]
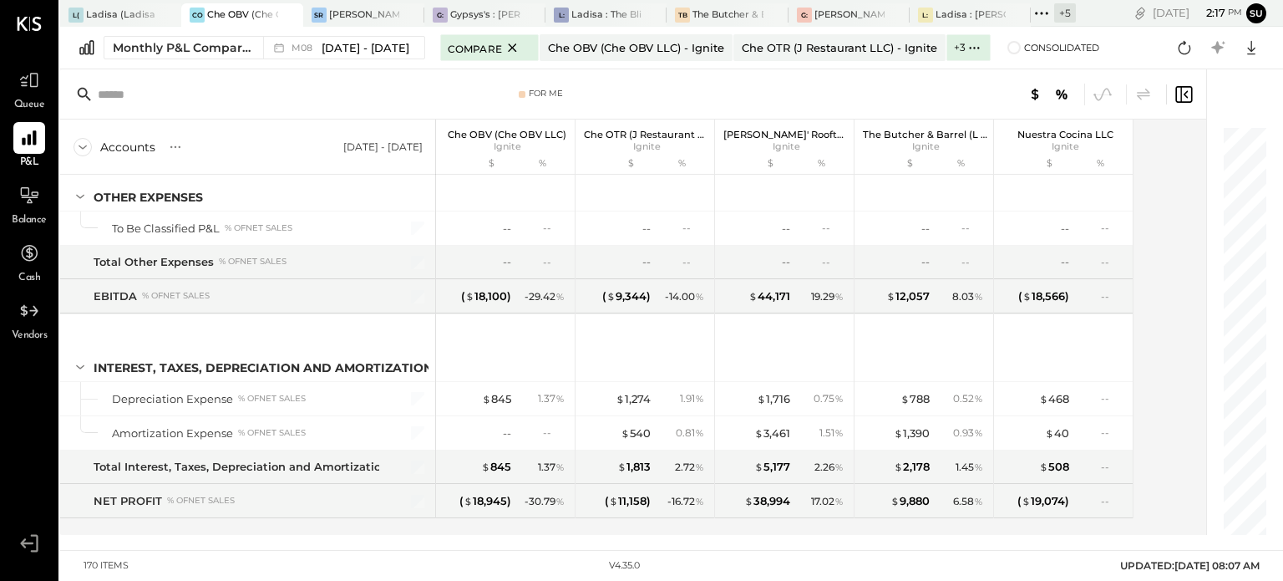
drag, startPoint x: 832, startPoint y: 507, endPoint x: 729, endPoint y: 527, distance: 105.5
click at [729, 527] on div "SALES Sales, Event/Catering % of GROSS SALES Sales, Food % of GROSS SALES Sales…" at bounding box center [597, 355] width 1074 height 360
click at [251, 36] on button "Monthly P&L Comparison M08 [DATE] - [DATE]" at bounding box center [265, 47] width 322 height 23
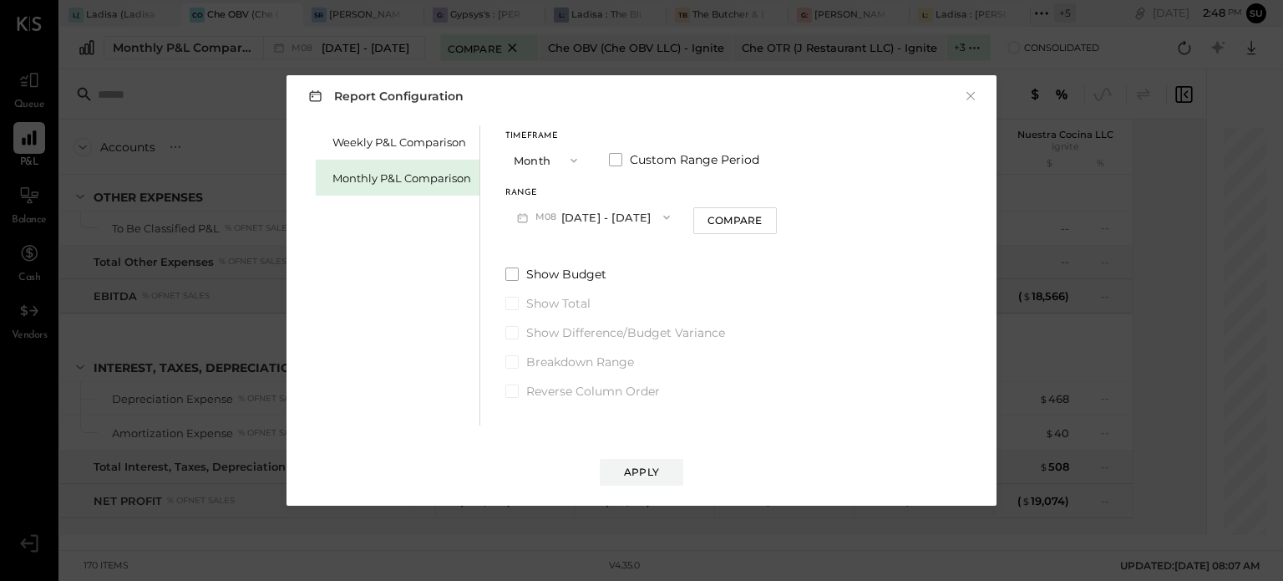
click at [660, 217] on icon "button" at bounding box center [666, 217] width 13 height 13
click at [569, 166] on icon "button" at bounding box center [573, 160] width 13 height 13
click at [538, 216] on div "YTD" at bounding box center [547, 220] width 82 height 30
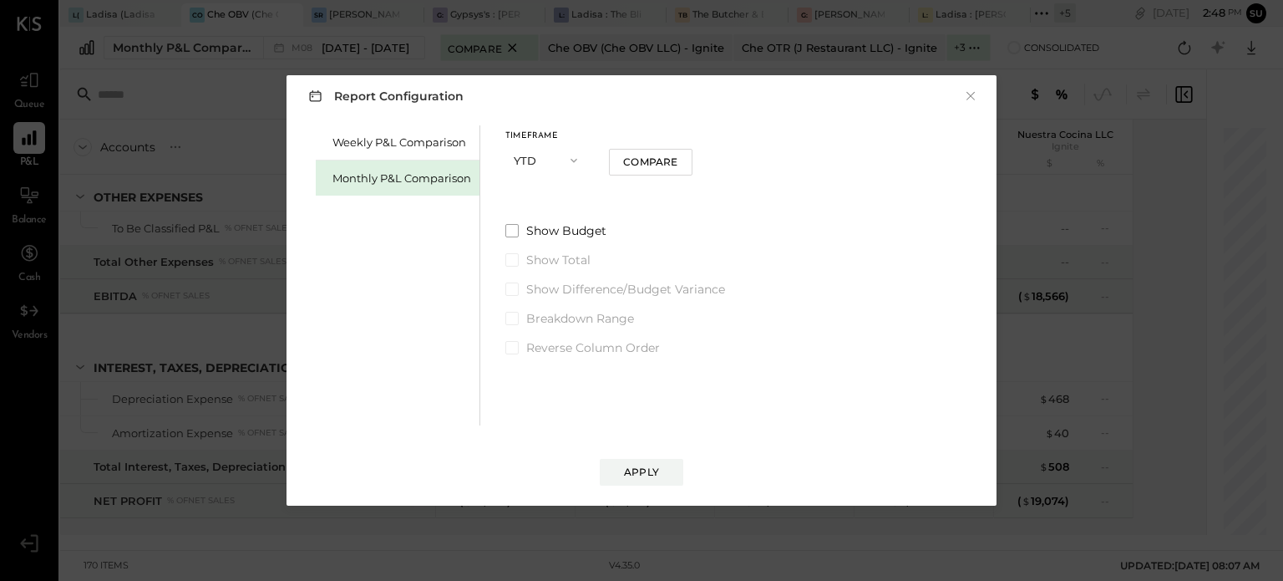
click at [569, 163] on icon "button" at bounding box center [573, 160] width 13 height 13
click at [555, 160] on div "Month" at bounding box center [547, 160] width 82 height 30
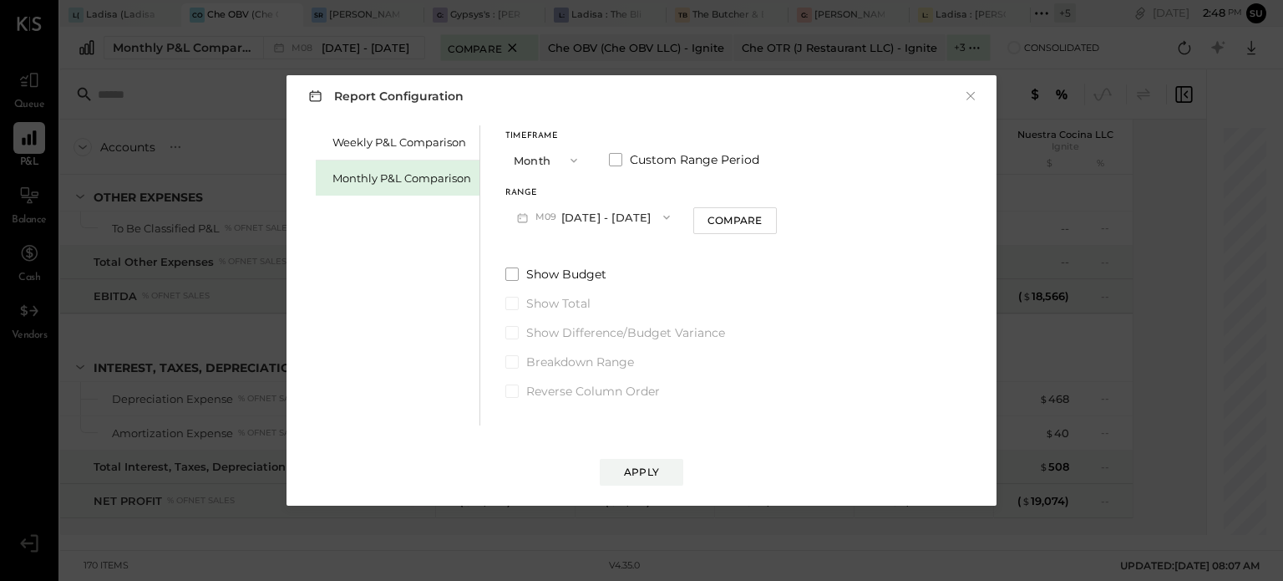
click at [661, 219] on icon "button" at bounding box center [666, 217] width 13 height 13
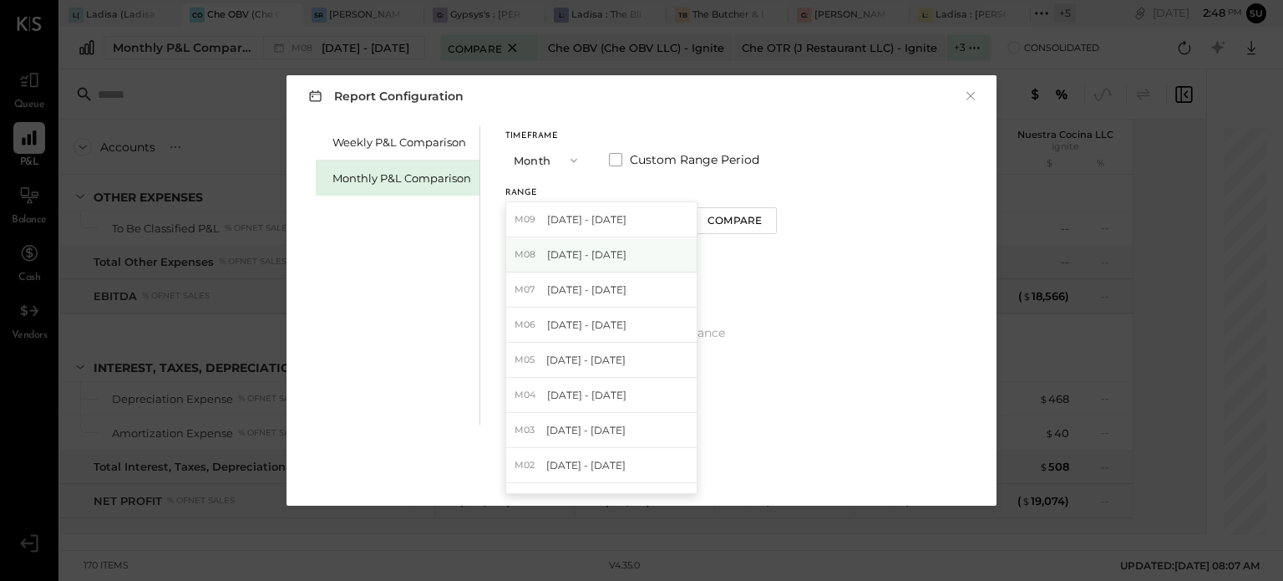
click at [595, 252] on span "[DATE] - [DATE]" at bounding box center [586, 254] width 79 height 14
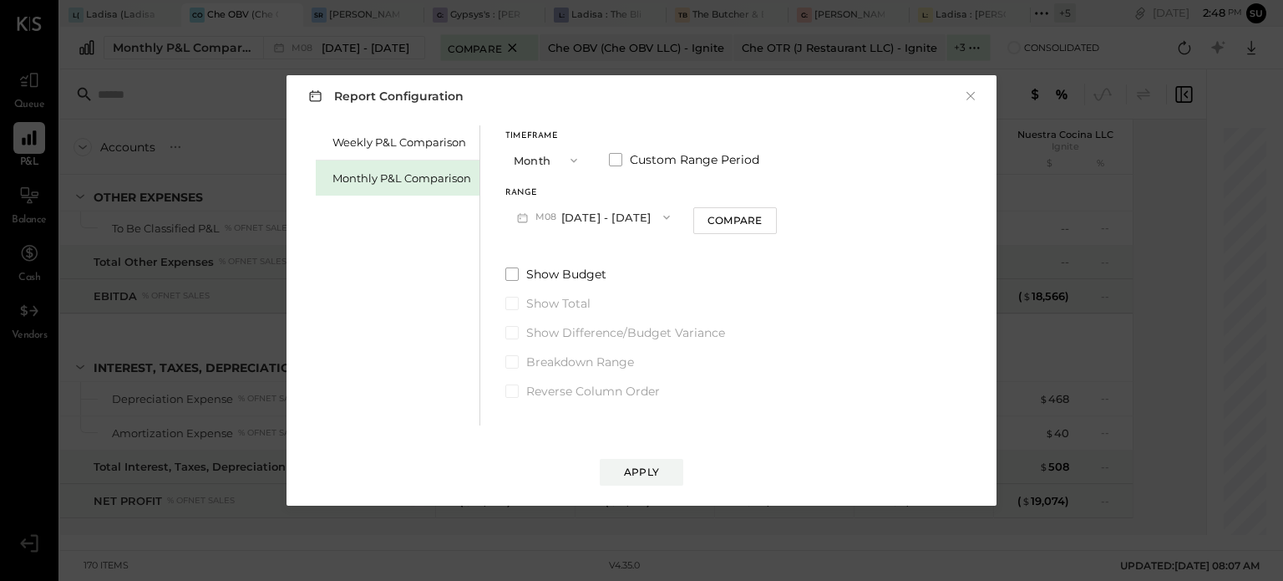
click at [568, 156] on icon "button" at bounding box center [573, 160] width 13 height 13
click at [536, 223] on div "YTD" at bounding box center [547, 220] width 82 height 30
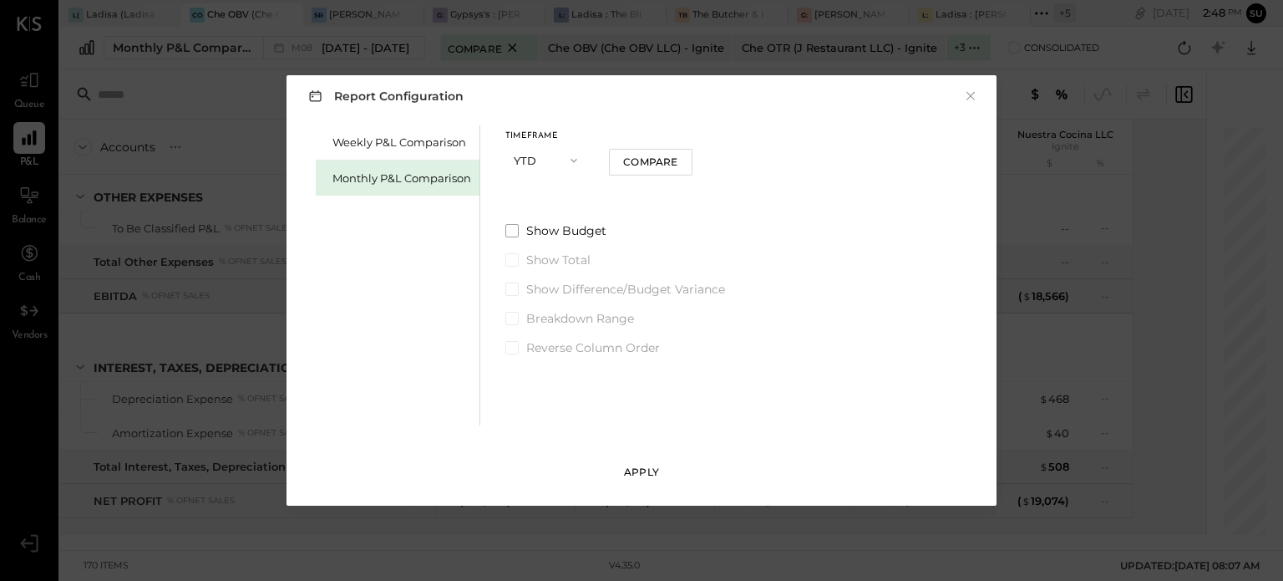
click at [638, 475] on div "Apply" at bounding box center [641, 472] width 35 height 14
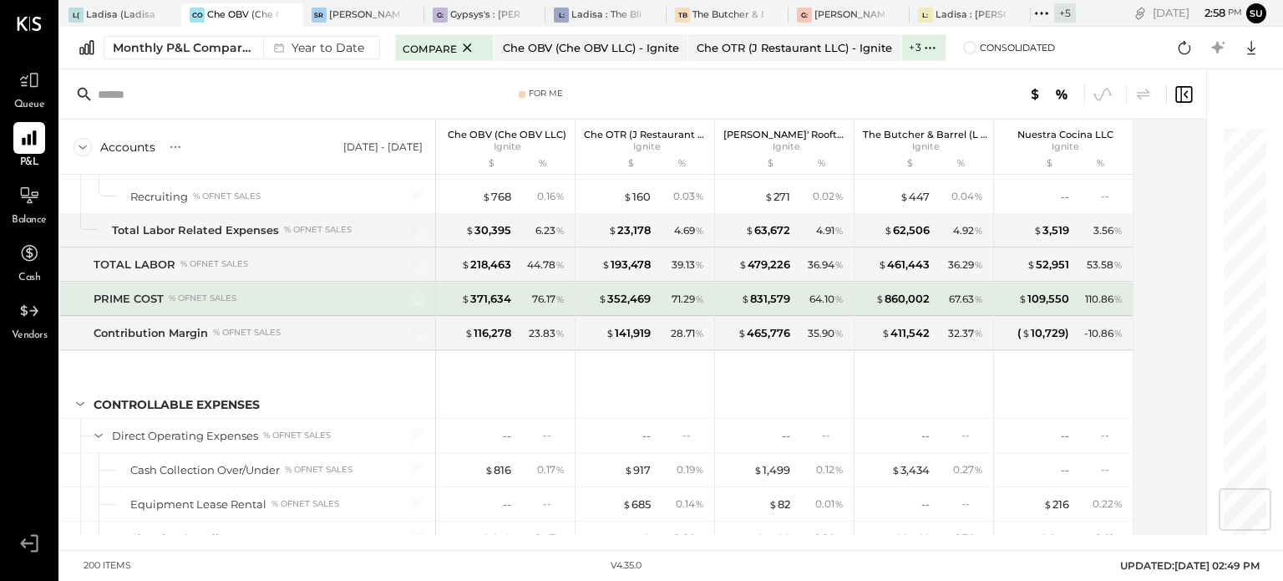
scroll to position [3052, 0]
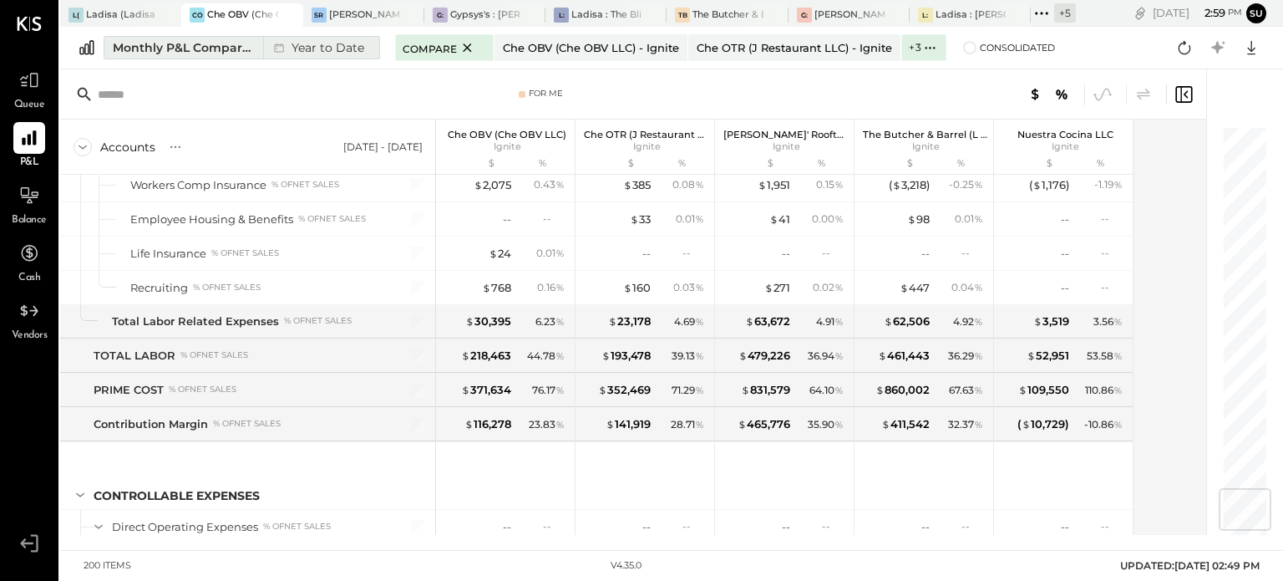
click at [231, 48] on div "Monthly P&L Comparison" at bounding box center [183, 47] width 140 height 17
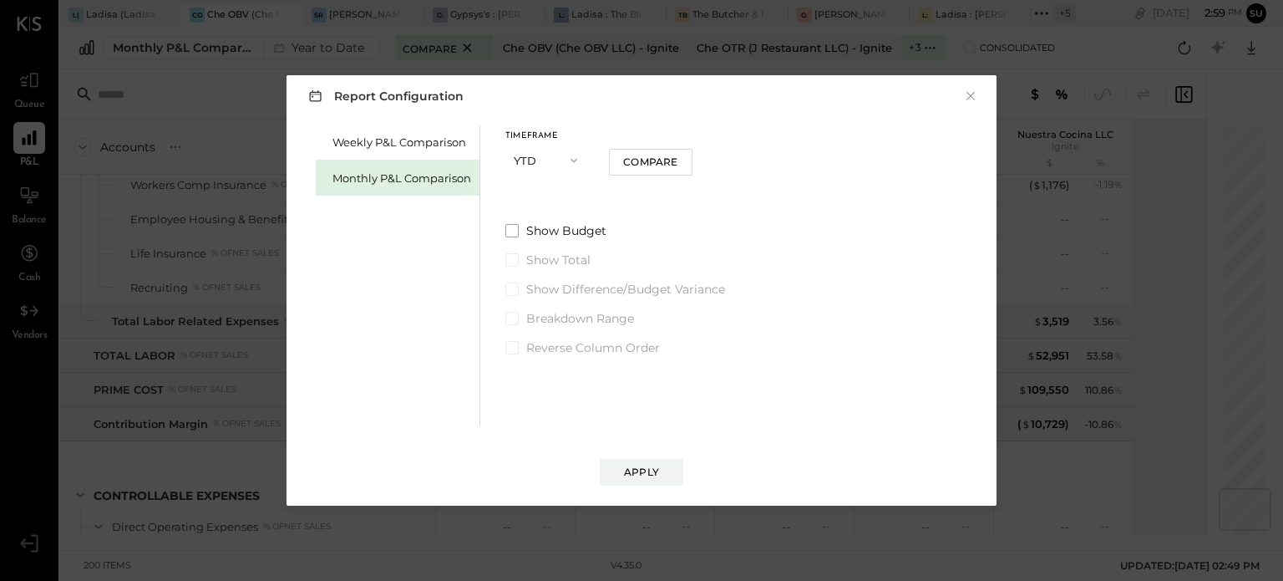
click at [572, 158] on icon "button" at bounding box center [573, 160] width 13 height 13
click at [535, 158] on span "Month" at bounding box center [535, 160] width 33 height 11
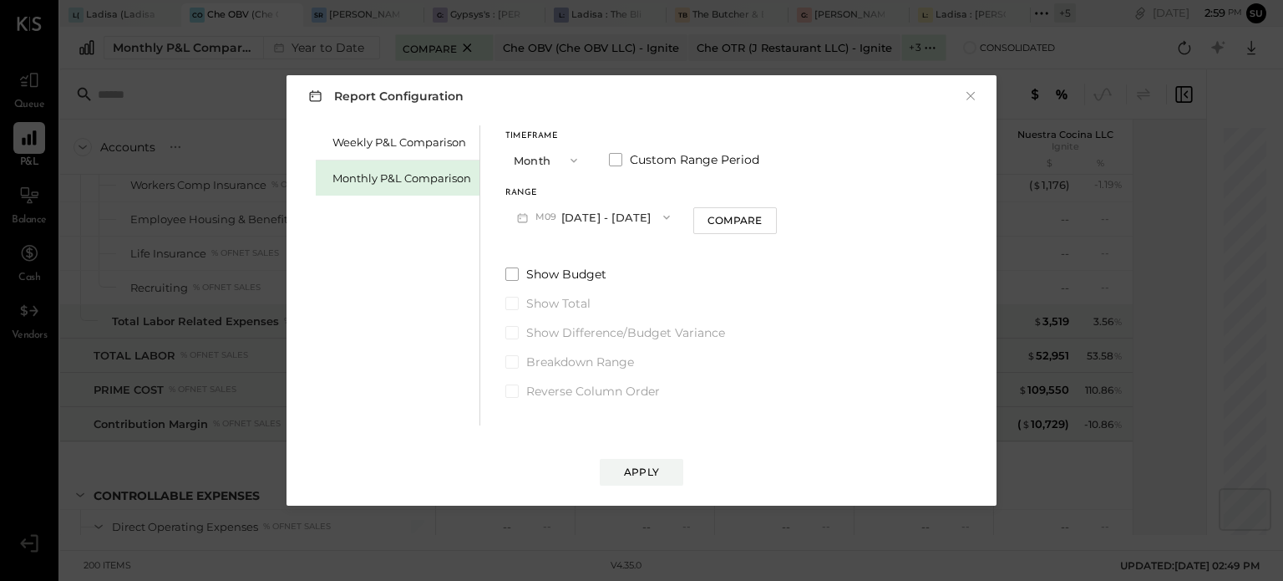
click at [660, 211] on icon "button" at bounding box center [666, 217] width 13 height 13
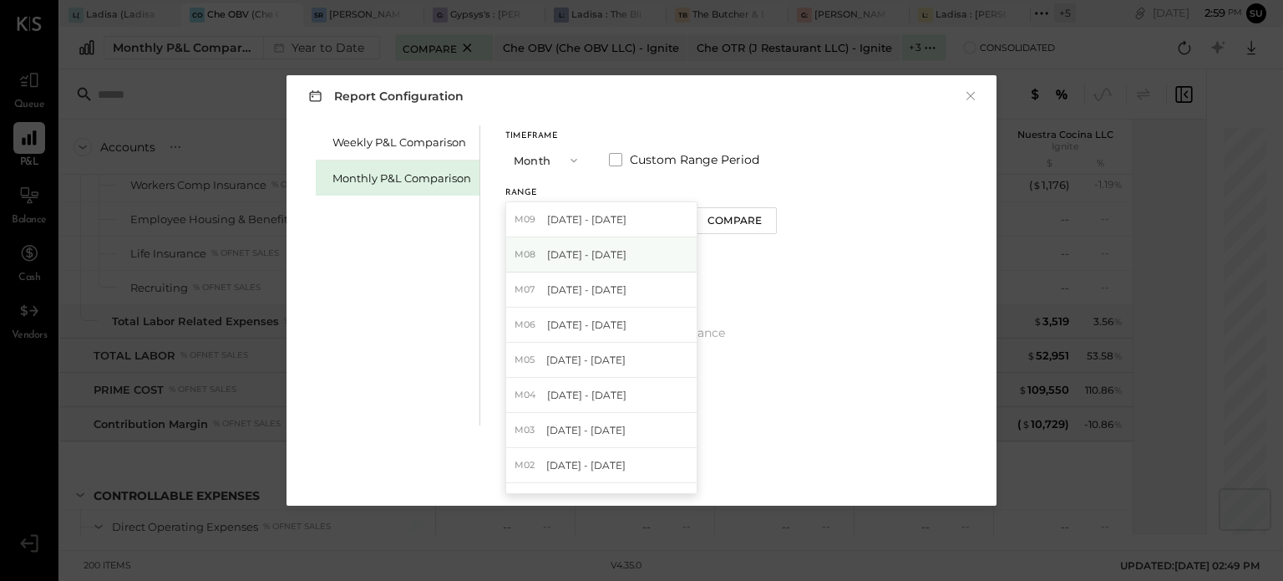
click at [600, 243] on div "M08 [DATE] - [DATE]" at bounding box center [601, 254] width 191 height 35
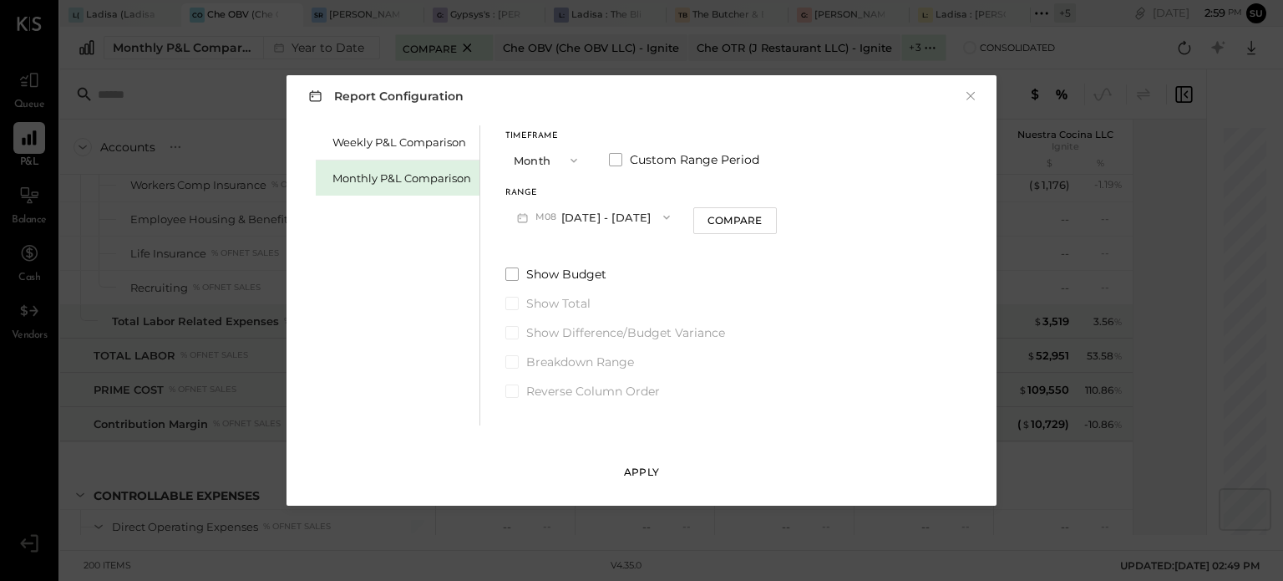
click at [625, 465] on div "Apply" at bounding box center [641, 472] width 35 height 14
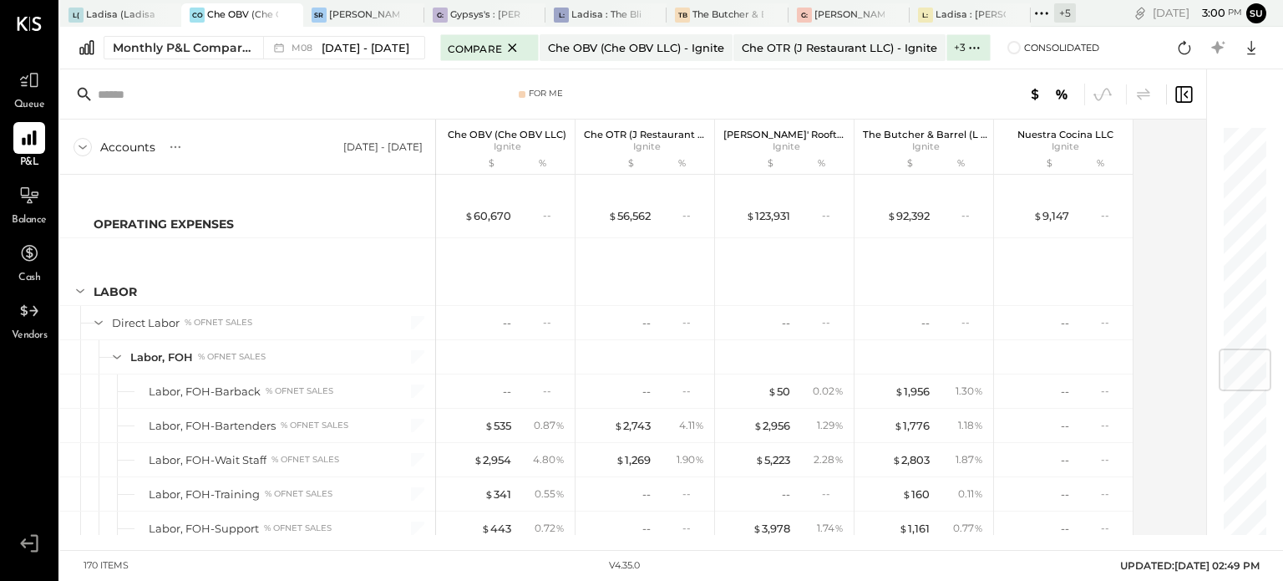
scroll to position [1892, 0]
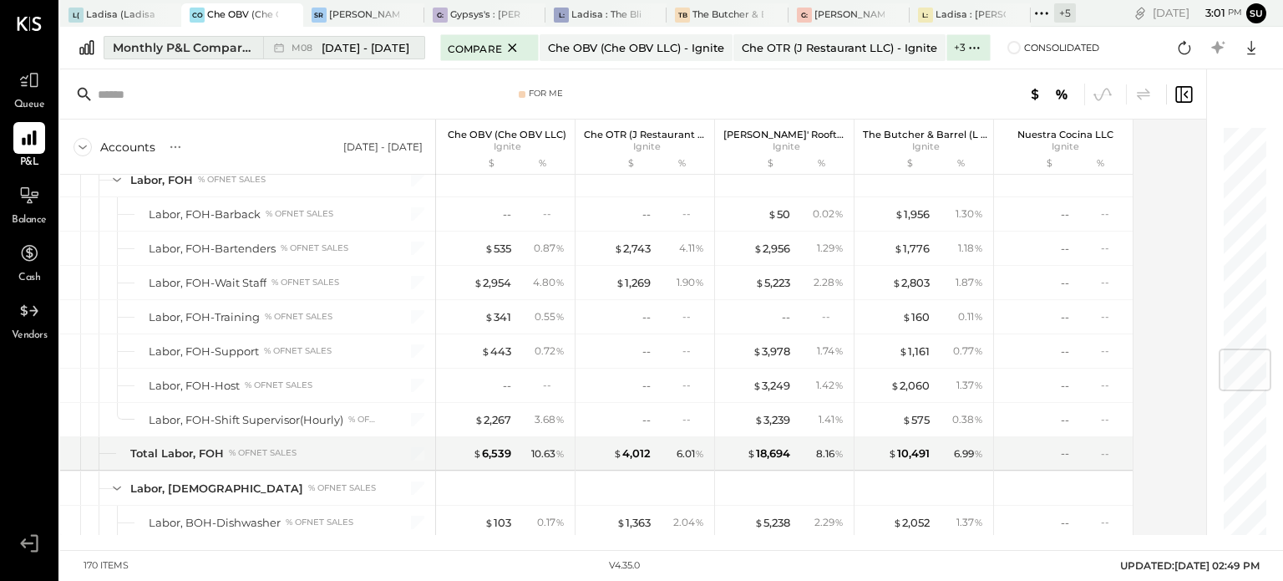
click at [318, 40] on div "M08 [DATE] - [DATE]" at bounding box center [351, 48] width 118 height 16
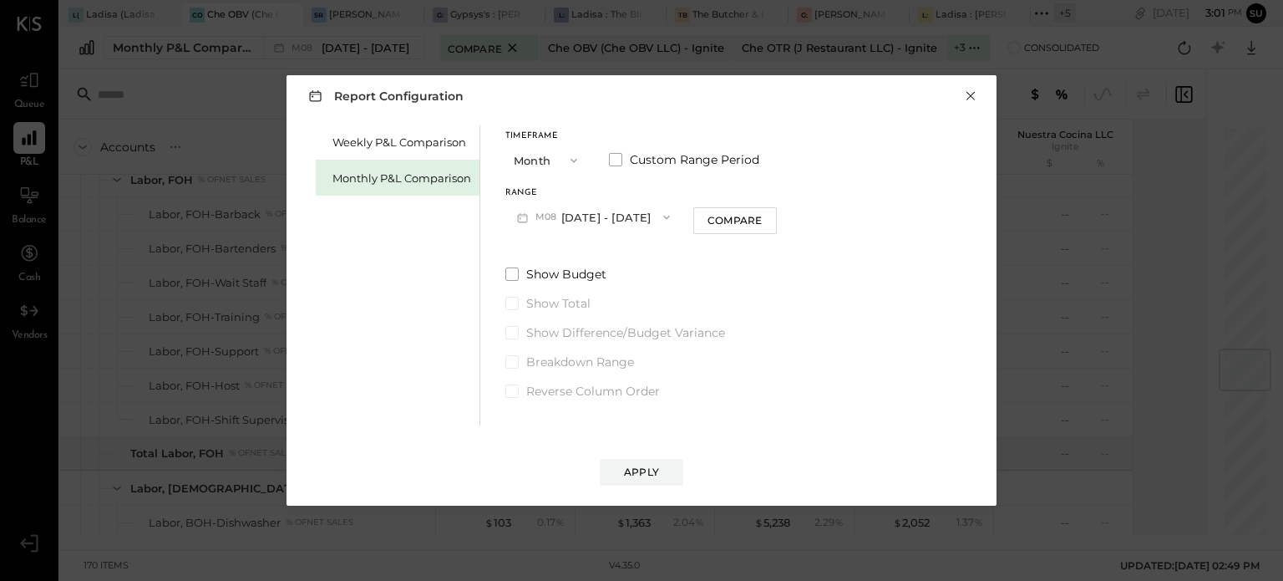
click at [969, 93] on button "×" at bounding box center [970, 96] width 15 height 17
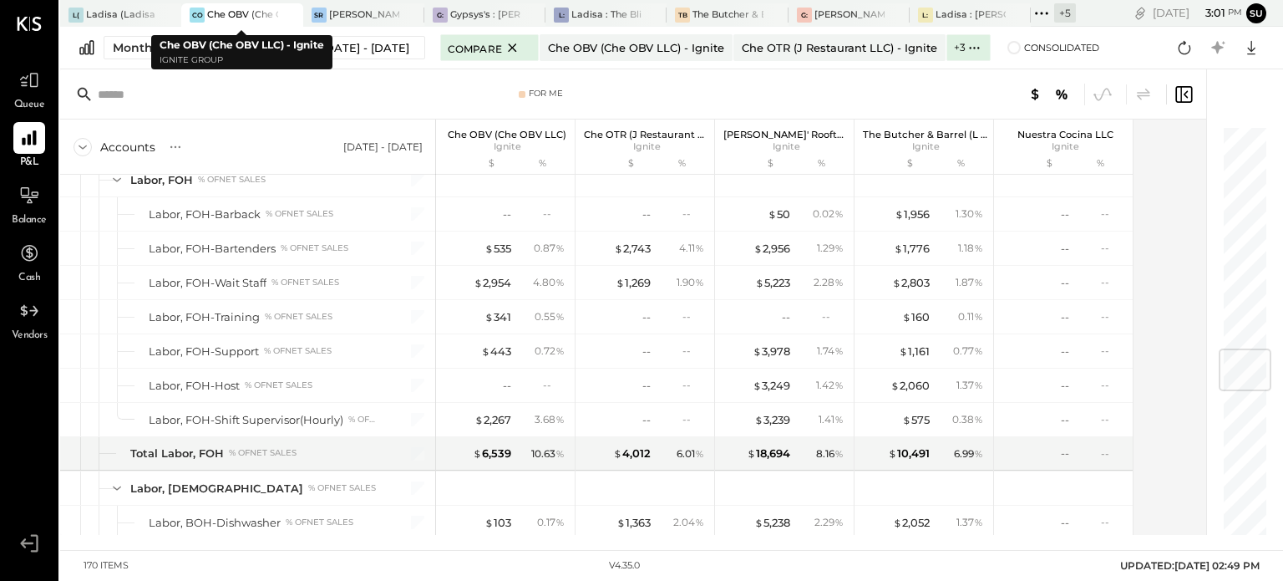
click at [256, 13] on div at bounding box center [274, 14] width 58 height 23
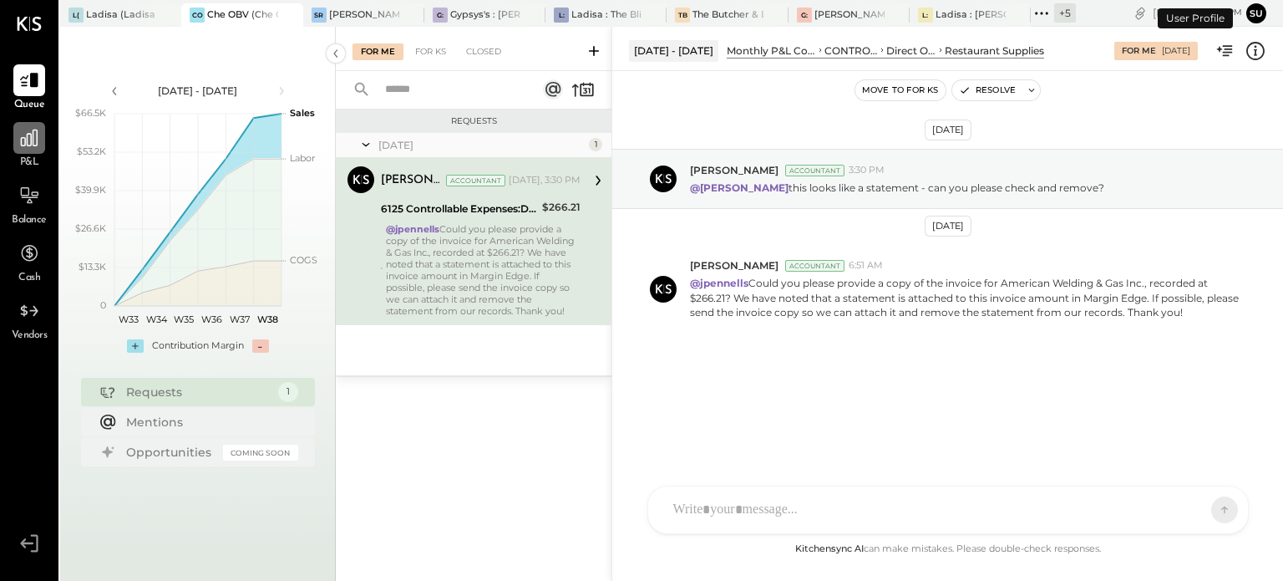
click at [38, 130] on icon at bounding box center [29, 138] width 22 height 22
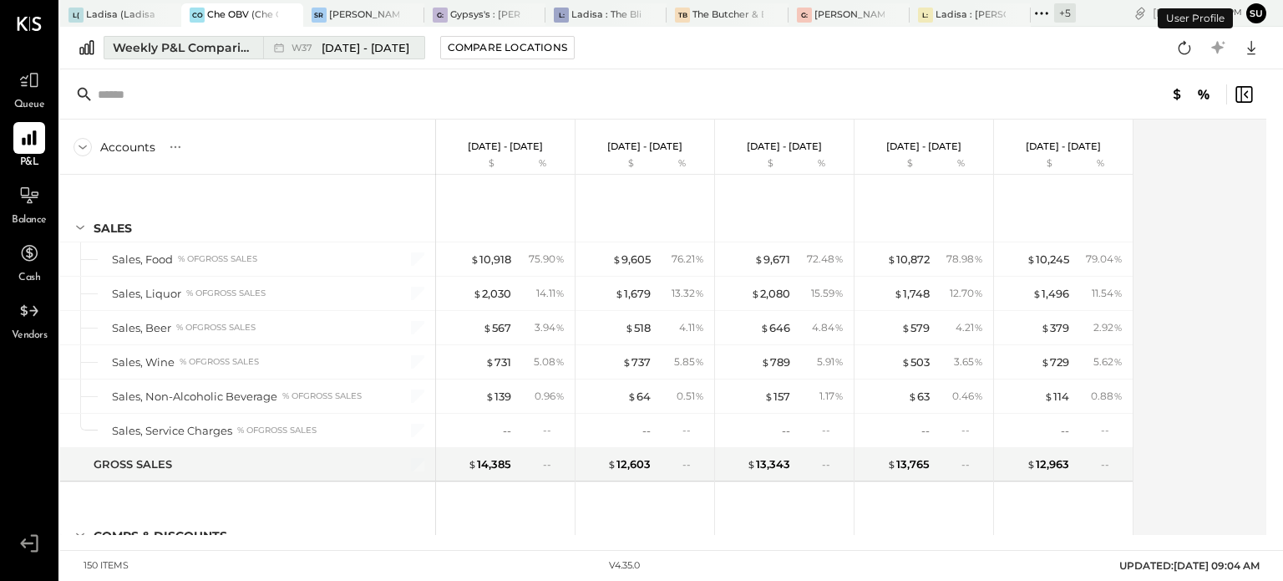
click at [333, 52] on span "[DATE] - [DATE]" at bounding box center [366, 48] width 88 height 16
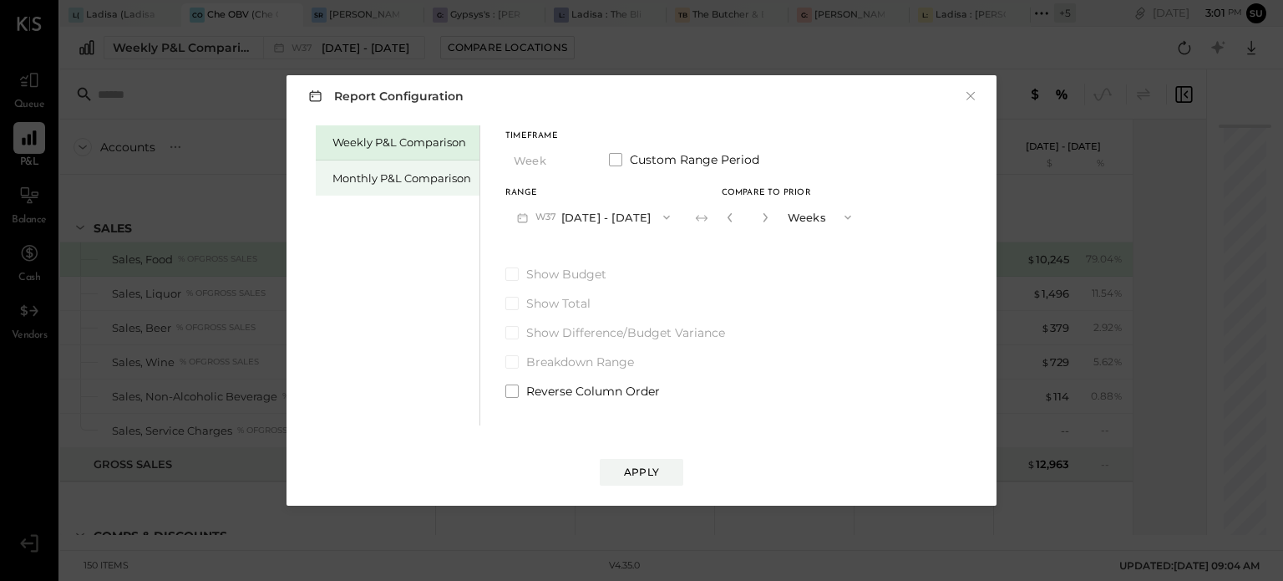
click at [391, 183] on div "Monthly P&L Comparison" at bounding box center [402, 178] width 139 height 16
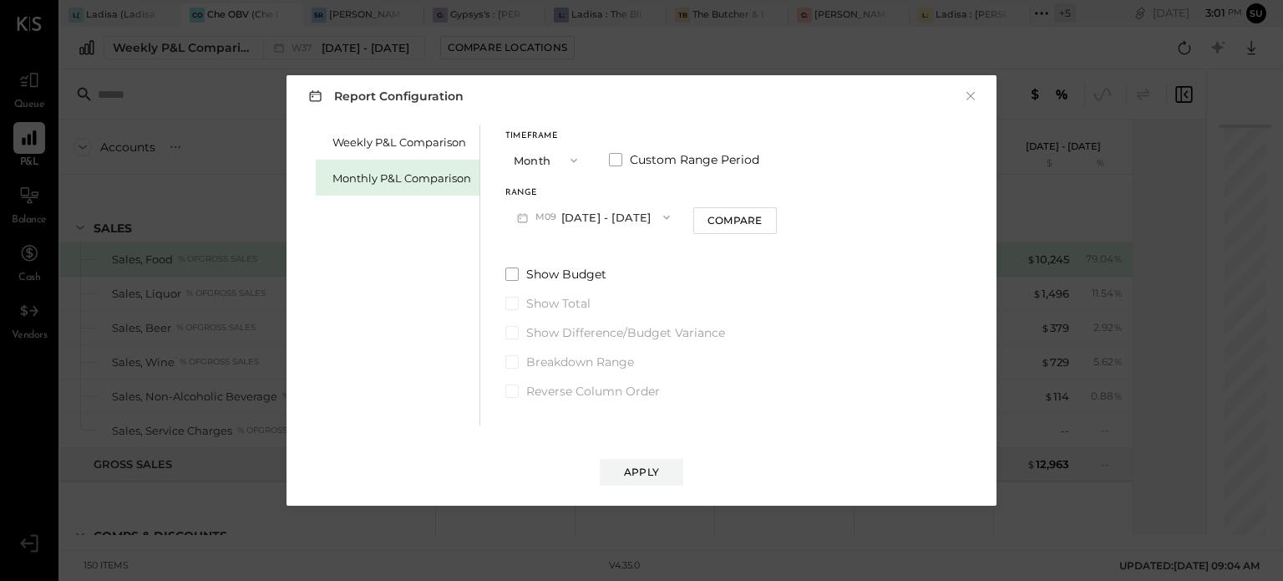
click at [660, 214] on icon "button" at bounding box center [666, 217] width 13 height 13
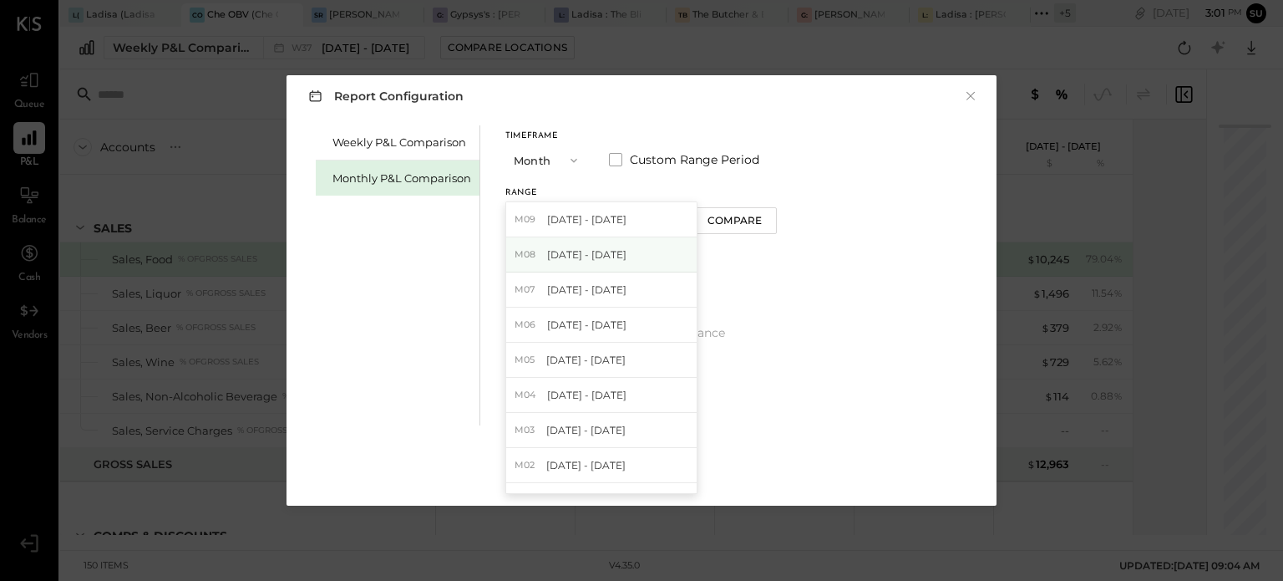
click at [607, 257] on span "[DATE] - [DATE]" at bounding box center [586, 254] width 79 height 14
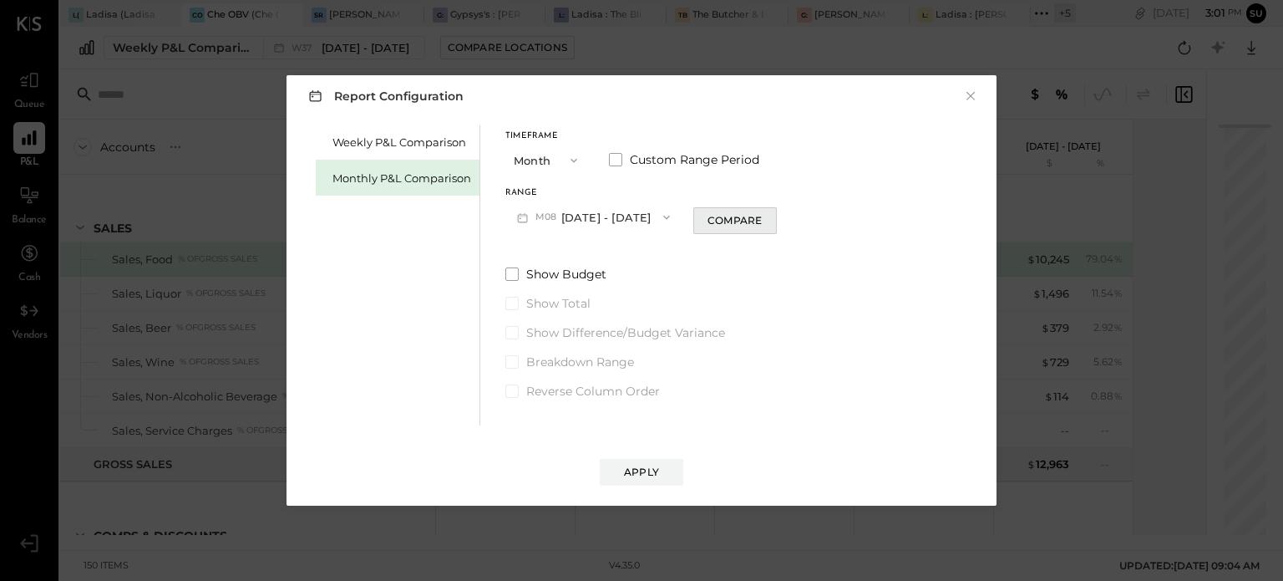
click at [720, 220] on div "Compare" at bounding box center [735, 220] width 54 height 14
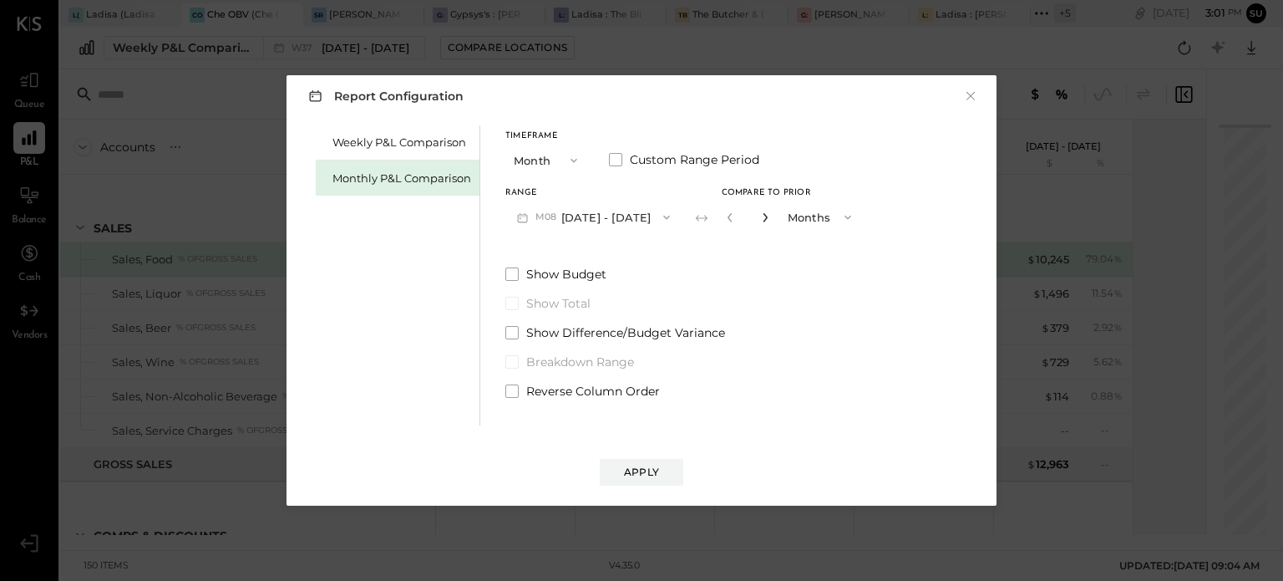
click at [763, 218] on icon "button" at bounding box center [765, 217] width 4 height 9
type input "*"
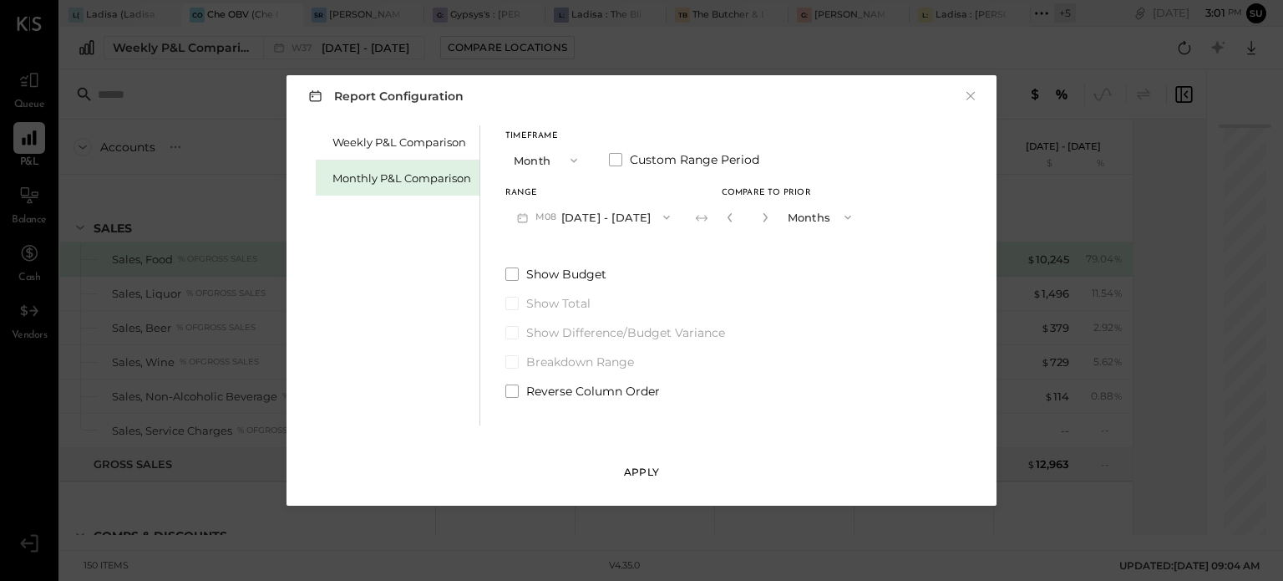
click at [632, 463] on button "Apply" at bounding box center [642, 472] width 84 height 27
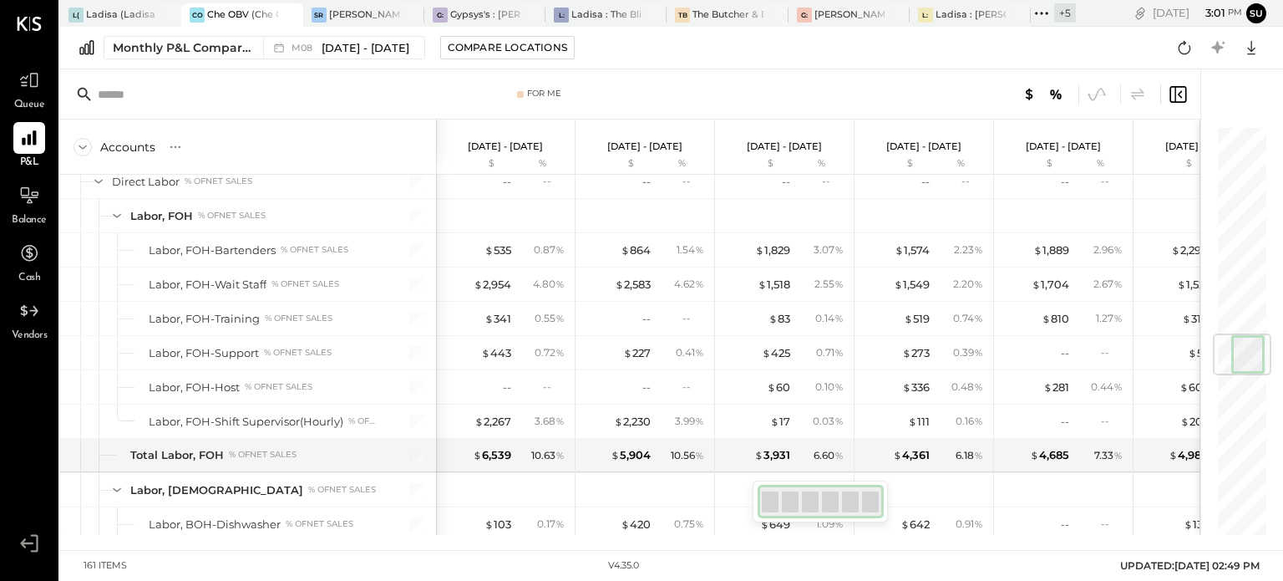
scroll to position [1765, 0]
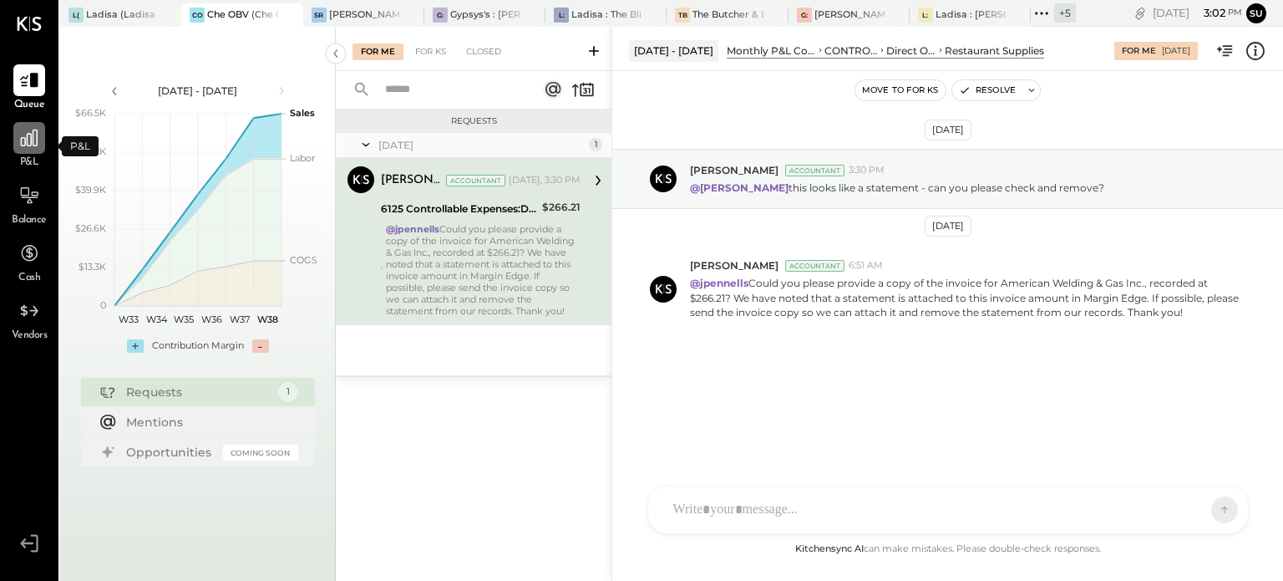
click at [24, 140] on icon at bounding box center [29, 138] width 17 height 17
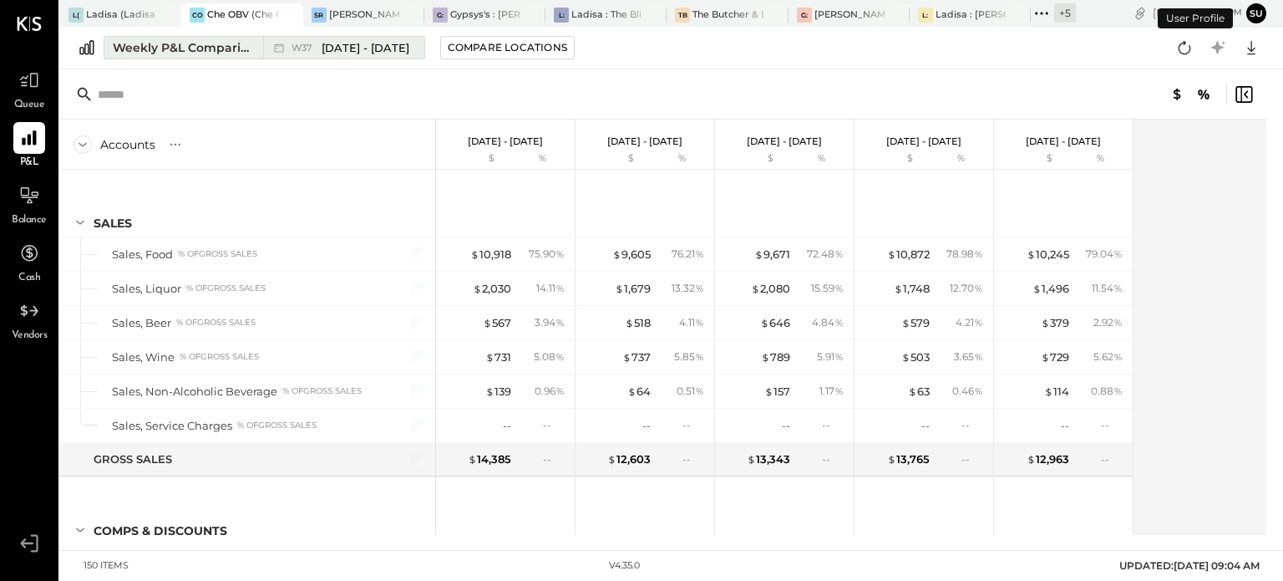
click at [253, 49] on button "Weekly P&L Comparison W37 [DATE] - [DATE]" at bounding box center [265, 47] width 322 height 23
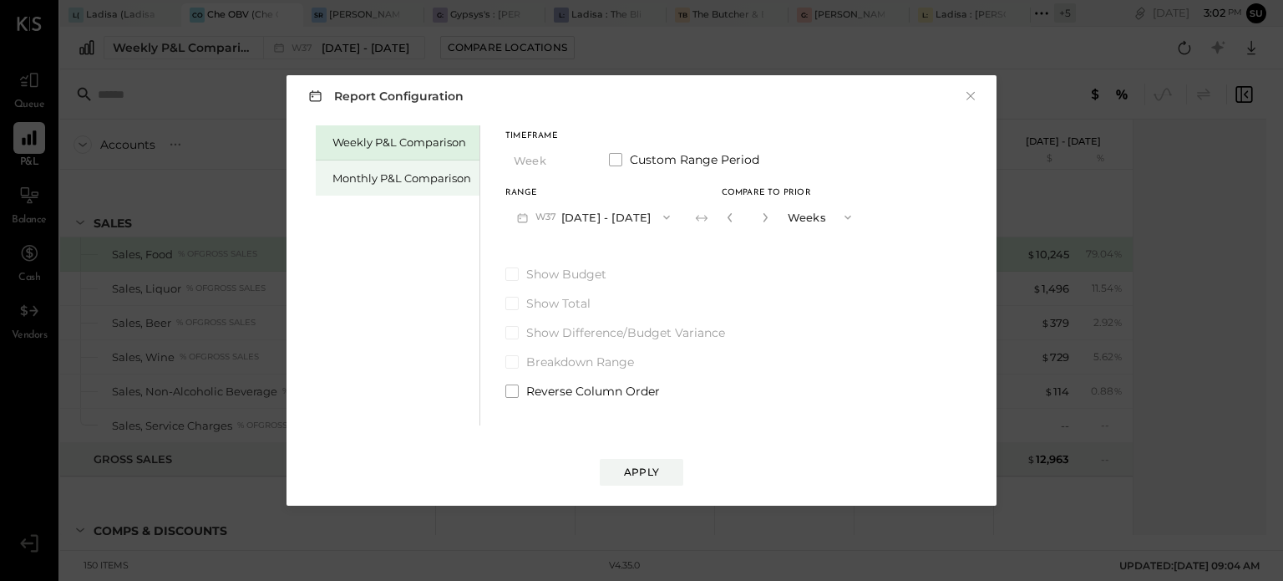
click at [354, 172] on div "Monthly P&L Comparison" at bounding box center [402, 178] width 139 height 16
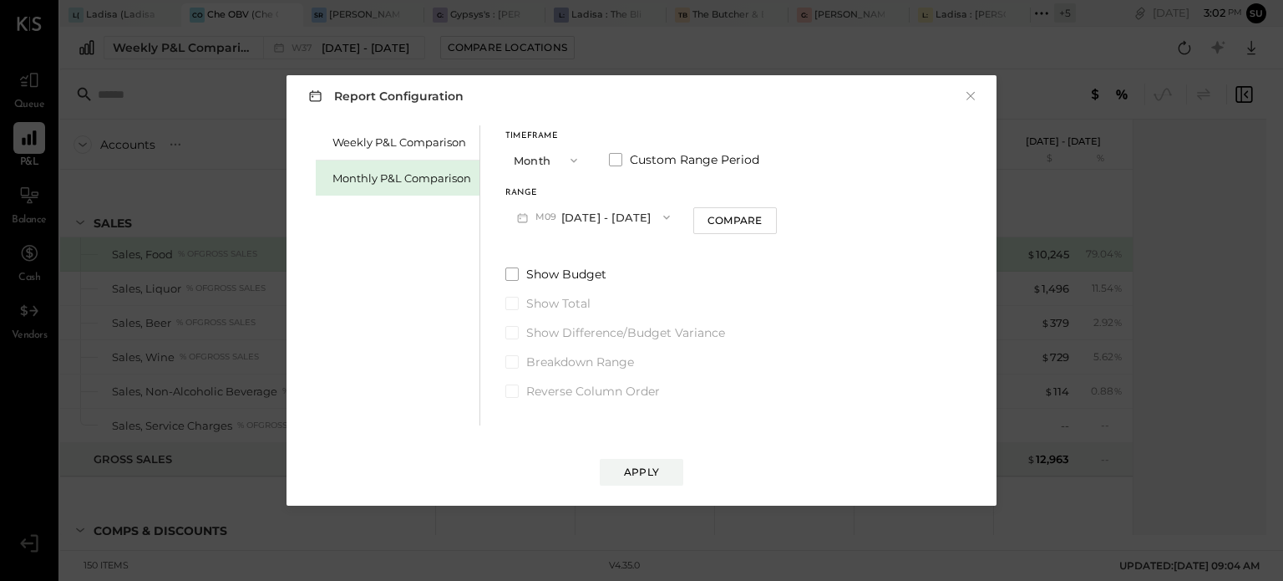
click at [660, 216] on icon "button" at bounding box center [666, 217] width 13 height 13
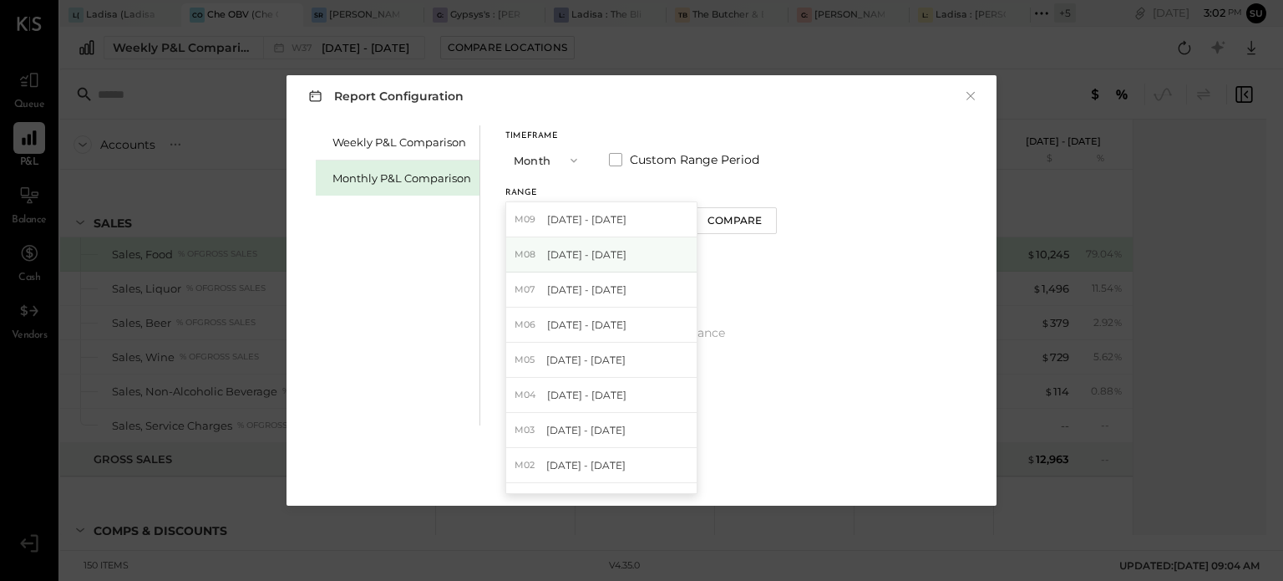
click at [562, 249] on span "[DATE] - [DATE]" at bounding box center [586, 254] width 79 height 14
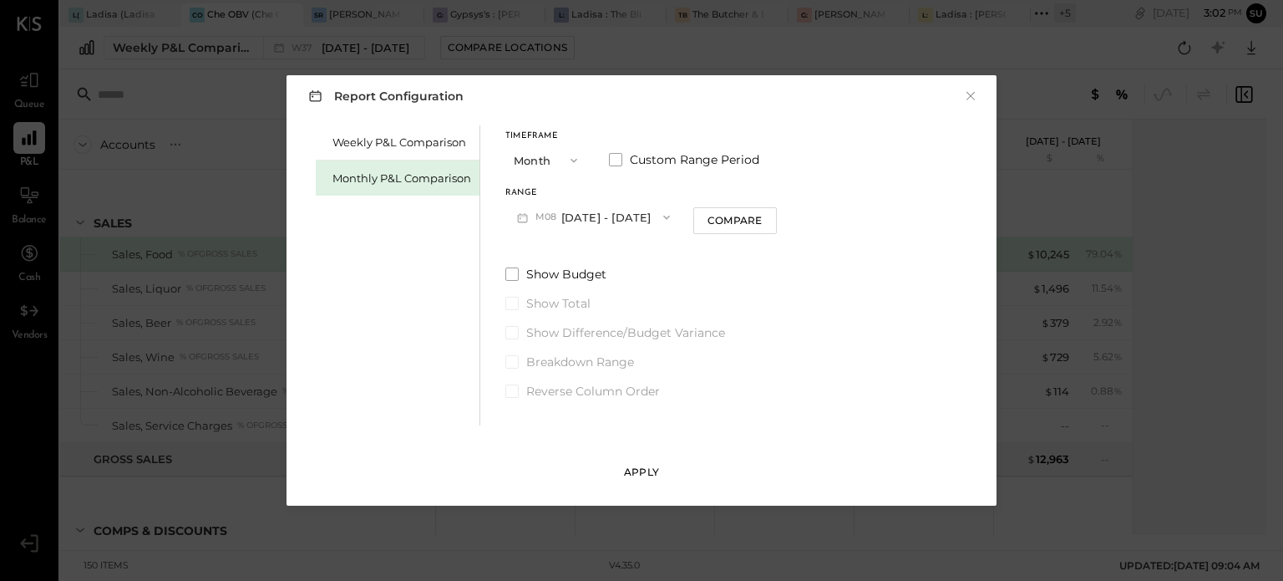
click at [625, 467] on div "Apply" at bounding box center [641, 472] width 35 height 14
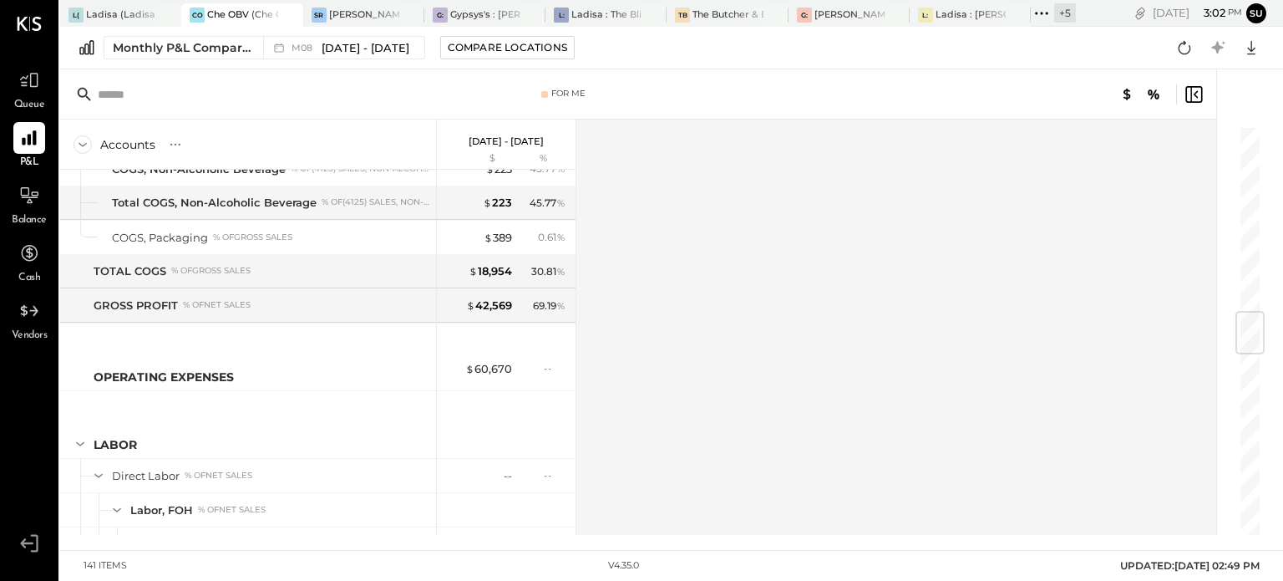
scroll to position [1604, 0]
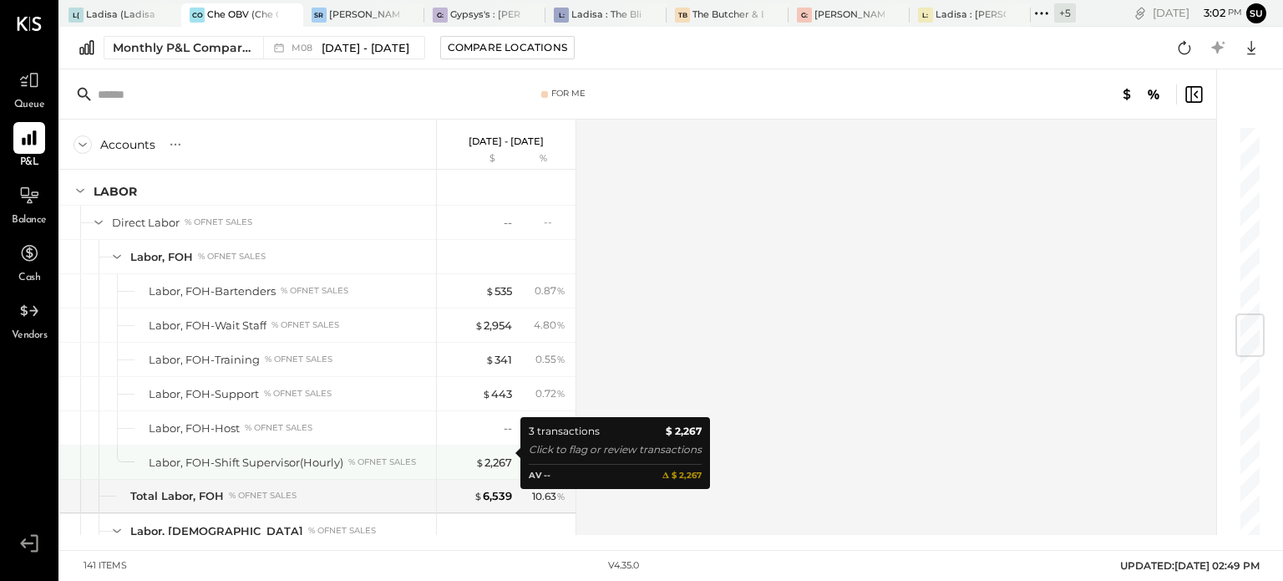
click at [473, 455] on div "$ 2,267" at bounding box center [478, 463] width 67 height 16
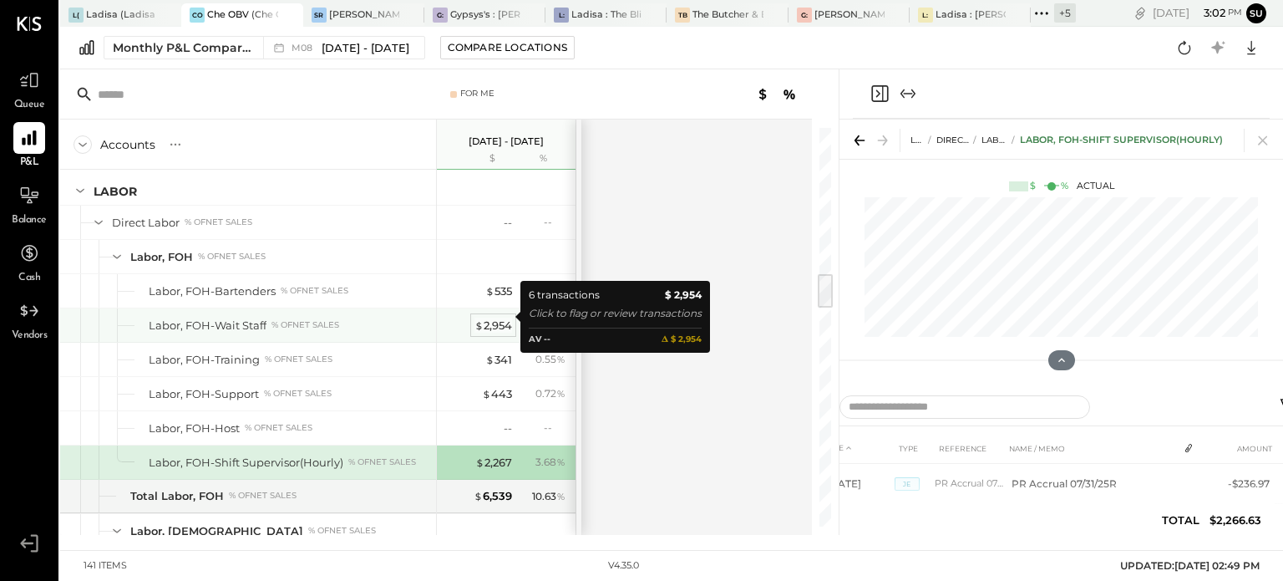
click at [483, 318] on div "$ 2,954" at bounding box center [494, 326] width 38 height 16
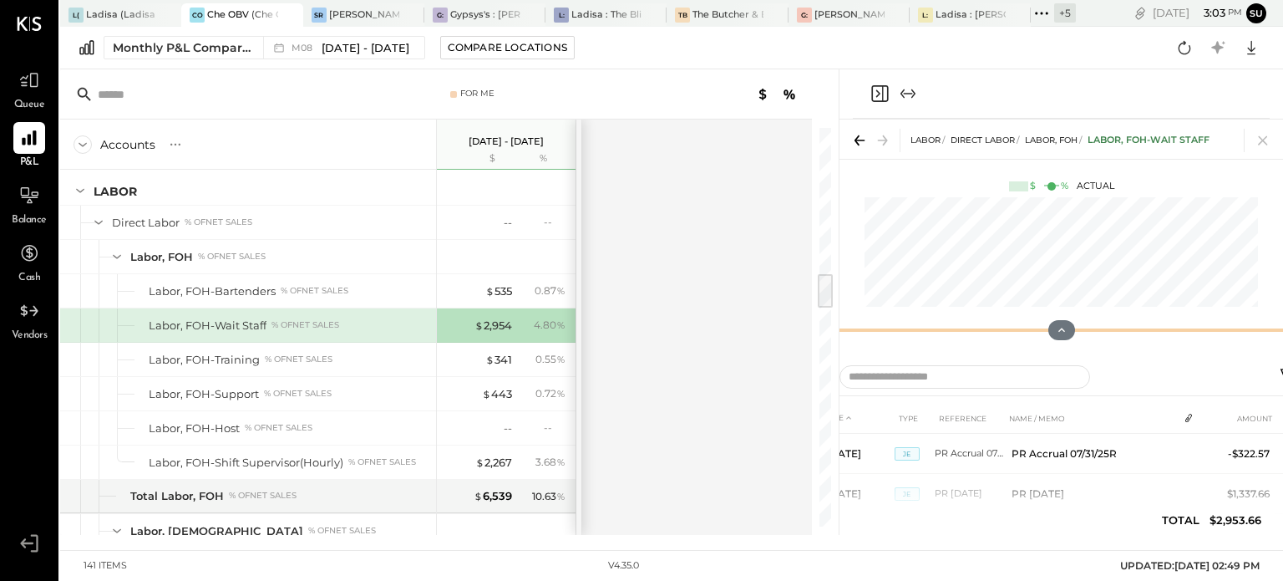
drag, startPoint x: 1060, startPoint y: 360, endPoint x: 1060, endPoint y: 323, distance: 36.8
click at [1060, 323] on div "LABOR Direct Labor Labor, FOH Labor, FOH-Wait Staff $ % Actual" at bounding box center [1062, 236] width 444 height 234
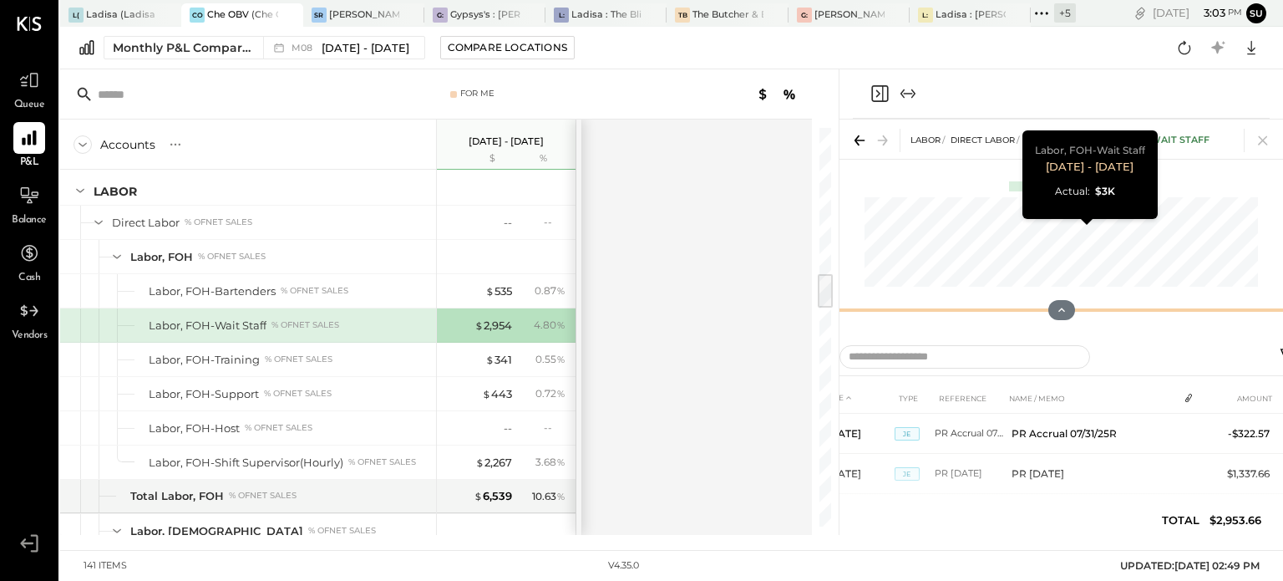
click at [1048, 221] on div "LABOR Direct Labor Labor, FOH Labor, FOH-Wait Staff $ % Actual Labor, FOH-Wait …" at bounding box center [1062, 226] width 444 height 214
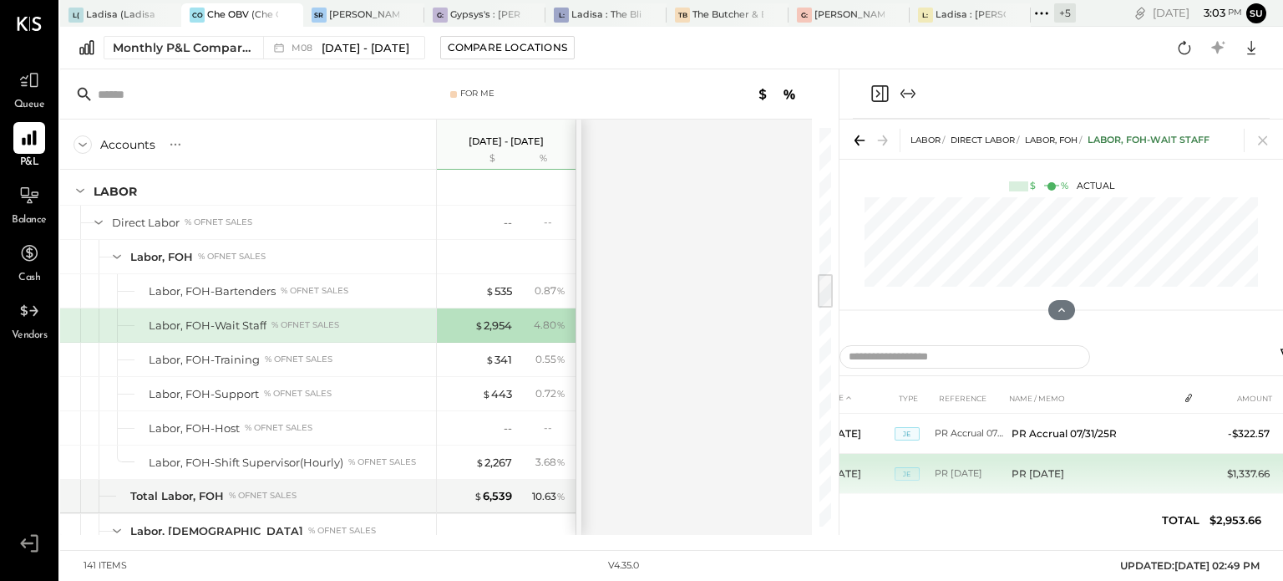
click at [1045, 474] on td "PR 08/10/2025" at bounding box center [1091, 474] width 173 height 40
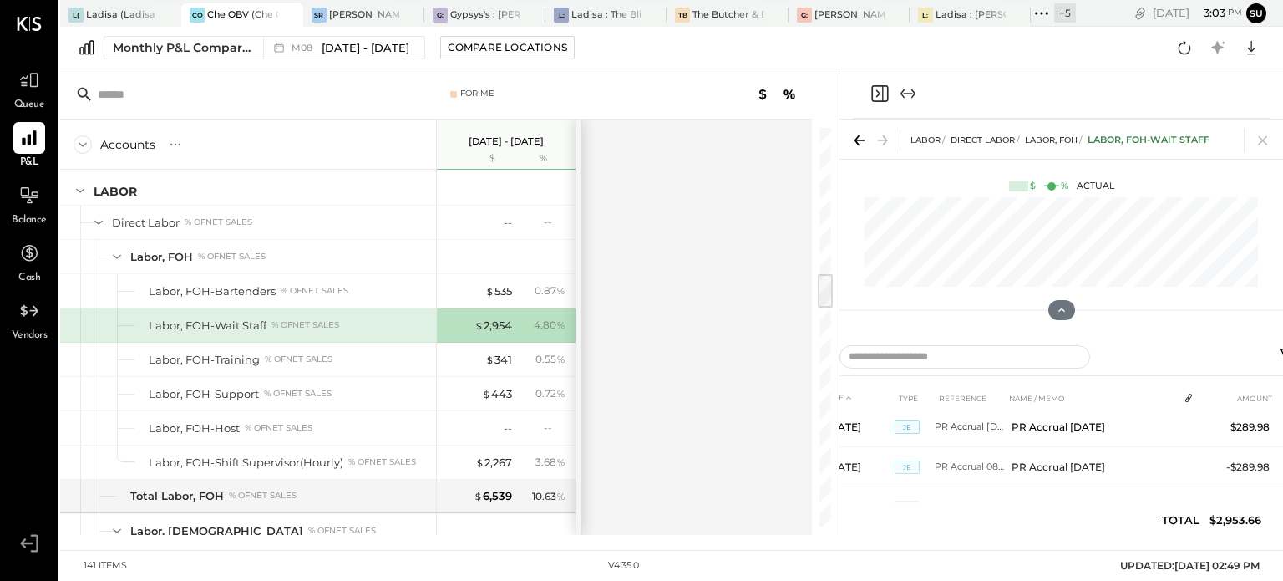
scroll to position [87, 0]
click at [1263, 140] on icon at bounding box center [1263, 140] width 23 height 23
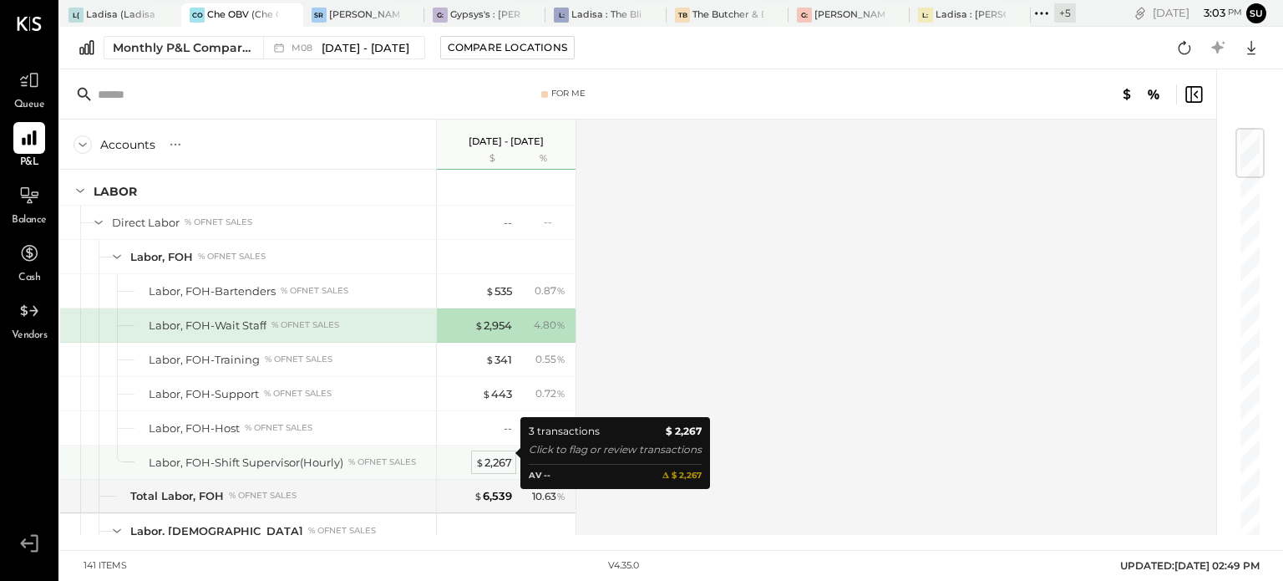
click at [478, 455] on span "$" at bounding box center [479, 461] width 9 height 13
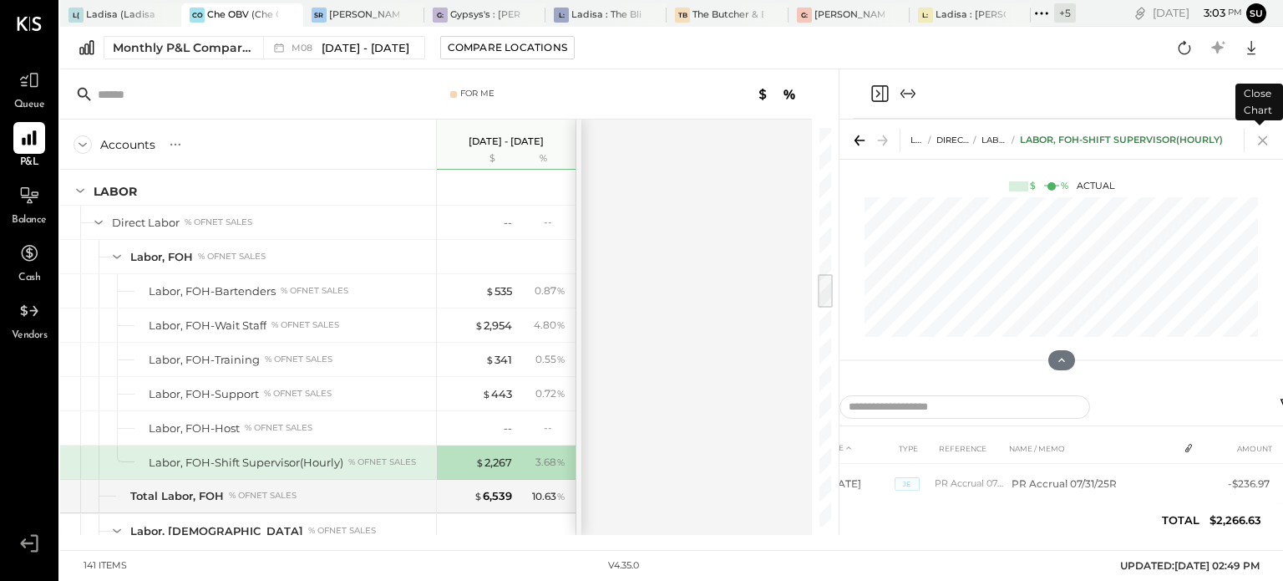
click at [1264, 140] on icon at bounding box center [1263, 140] width 23 height 23
